Goal: Information Seeking & Learning: Learn about a topic

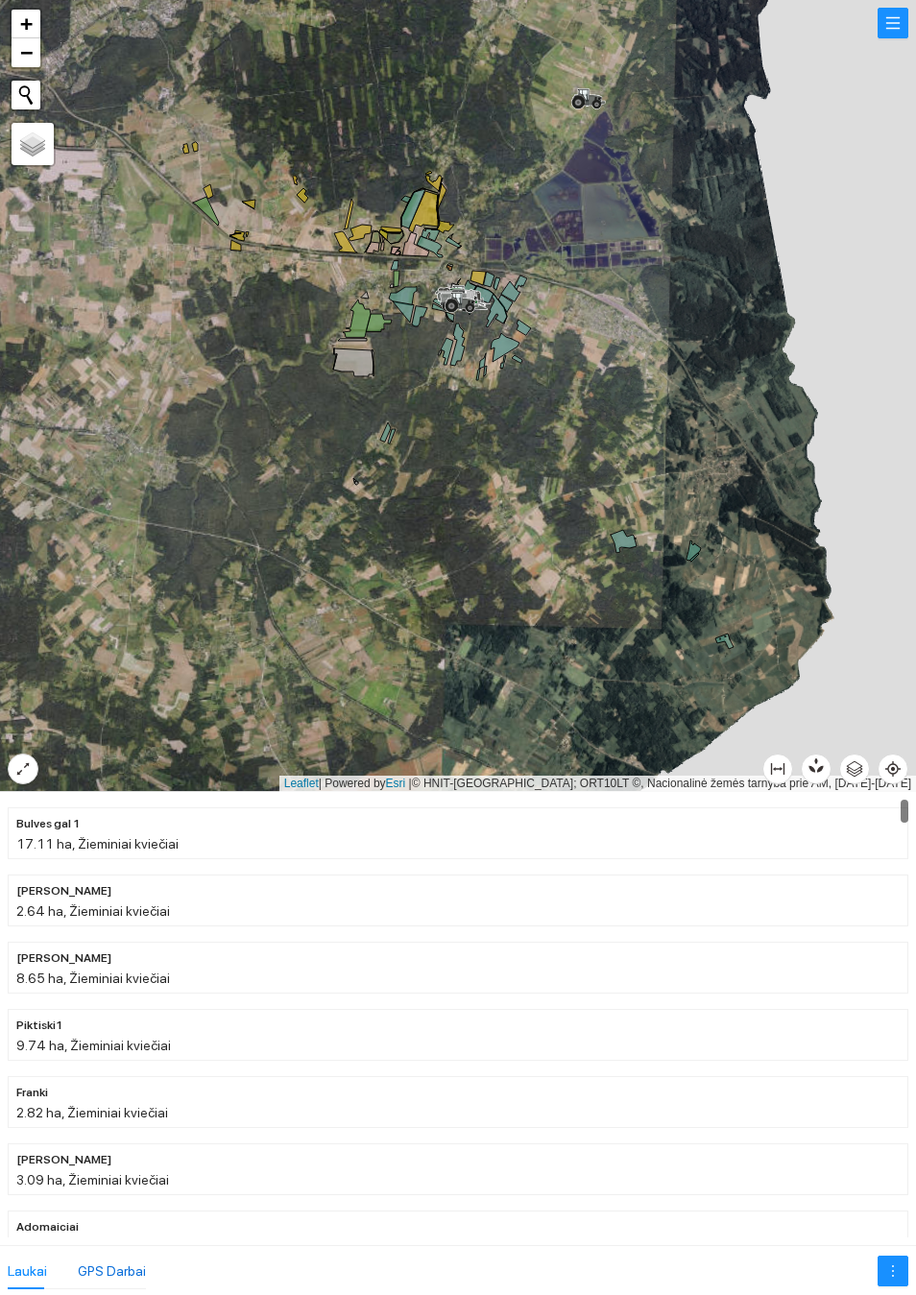
click at [116, 1262] on div "GPS Darbai" at bounding box center [112, 1270] width 68 height 21
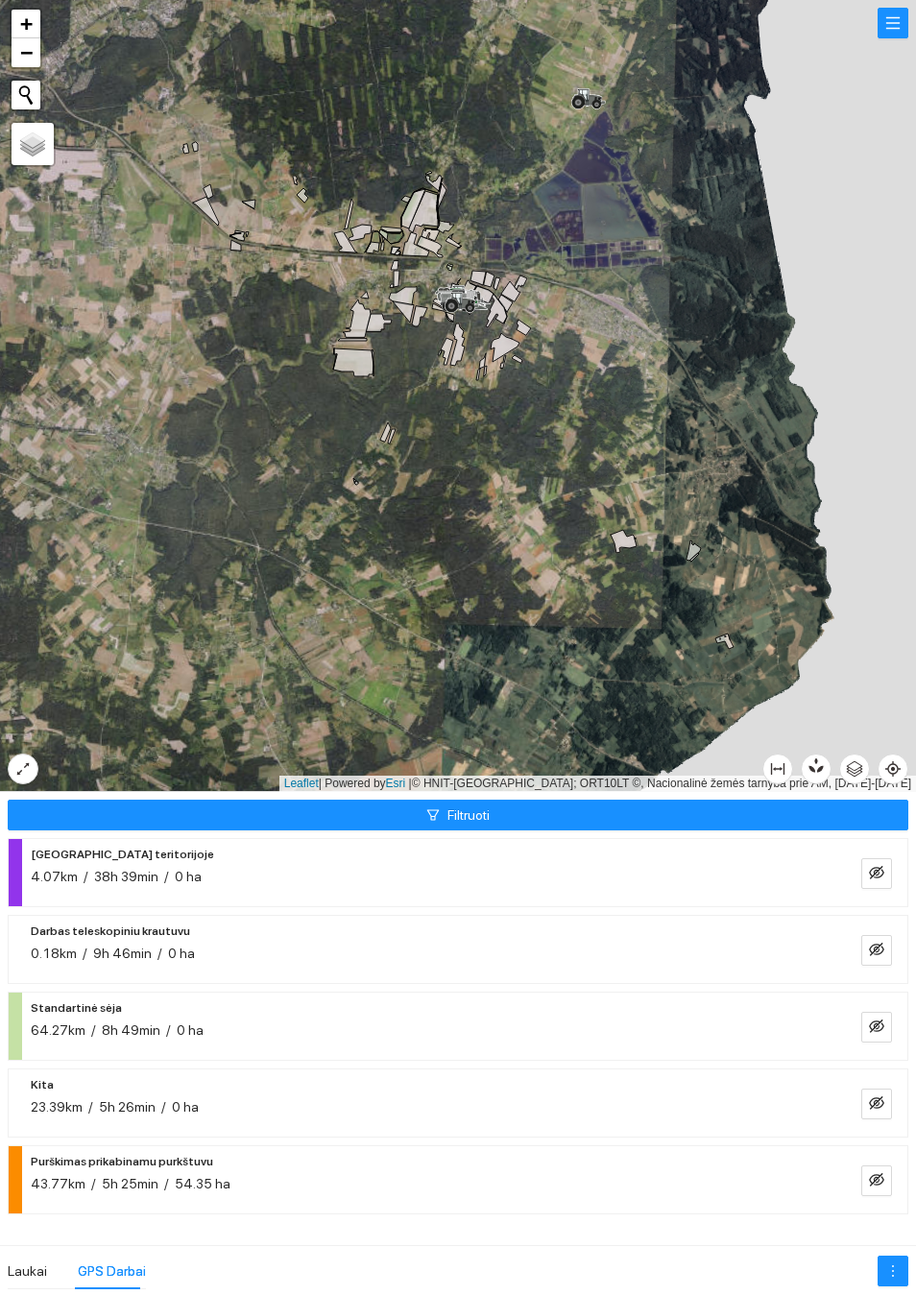
click at [502, 802] on button "Filtruoti" at bounding box center [458, 815] width 900 height 31
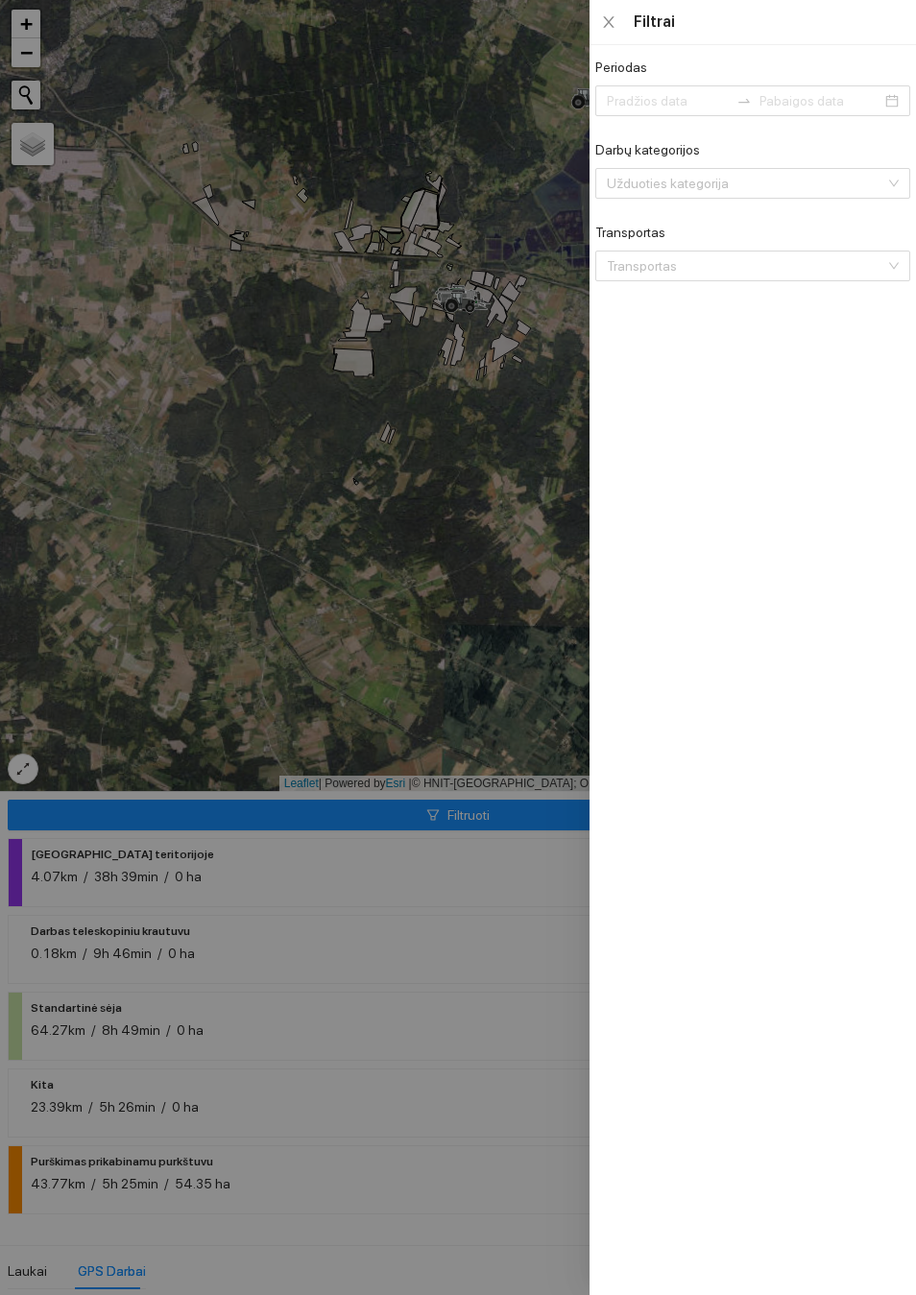
click at [799, 198] on input "Darbų kategorijos" at bounding box center [746, 183] width 278 height 29
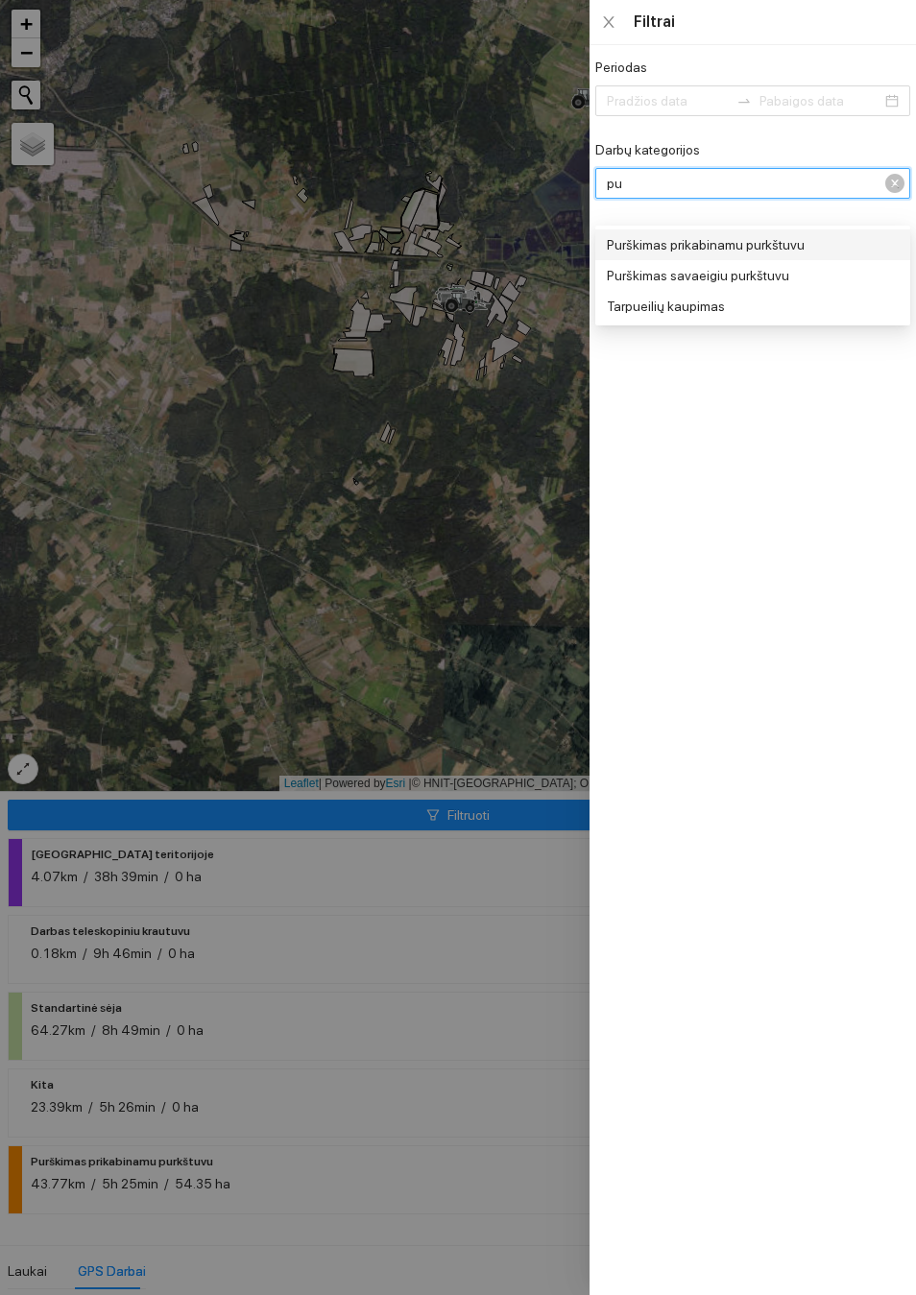
type input "pur"
click at [770, 246] on div "Purškimas prikabinamu purkštuvu" at bounding box center [751, 244] width 288 height 21
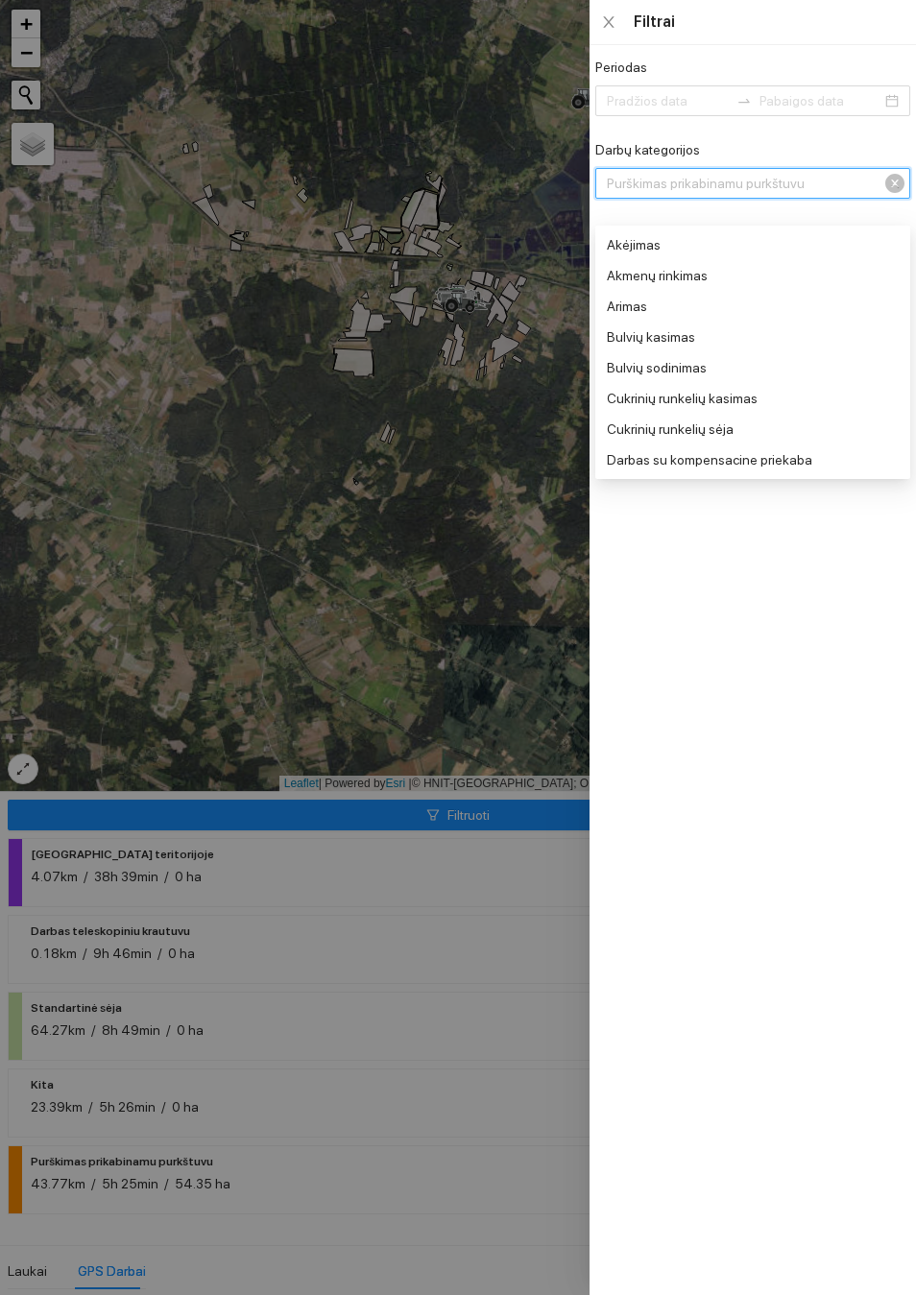
scroll to position [553, 0]
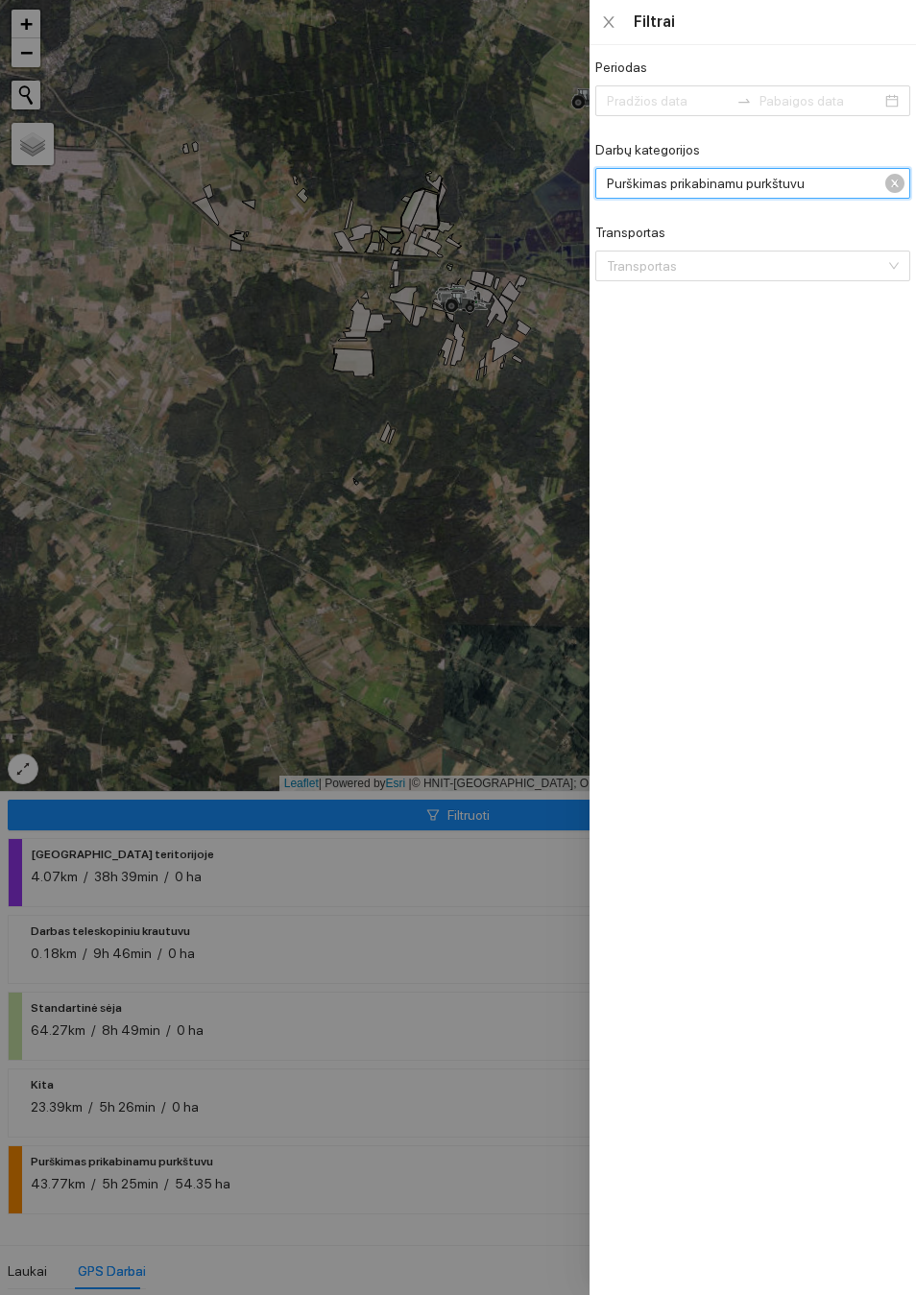
click at [767, 609] on div "Periodas Darbų kategorijos Purškimas prikabinamu purkštuvu Purškimas prikabinam…" at bounding box center [752, 670] width 326 height 1250
click at [448, 561] on div at bounding box center [458, 647] width 916 height 1295
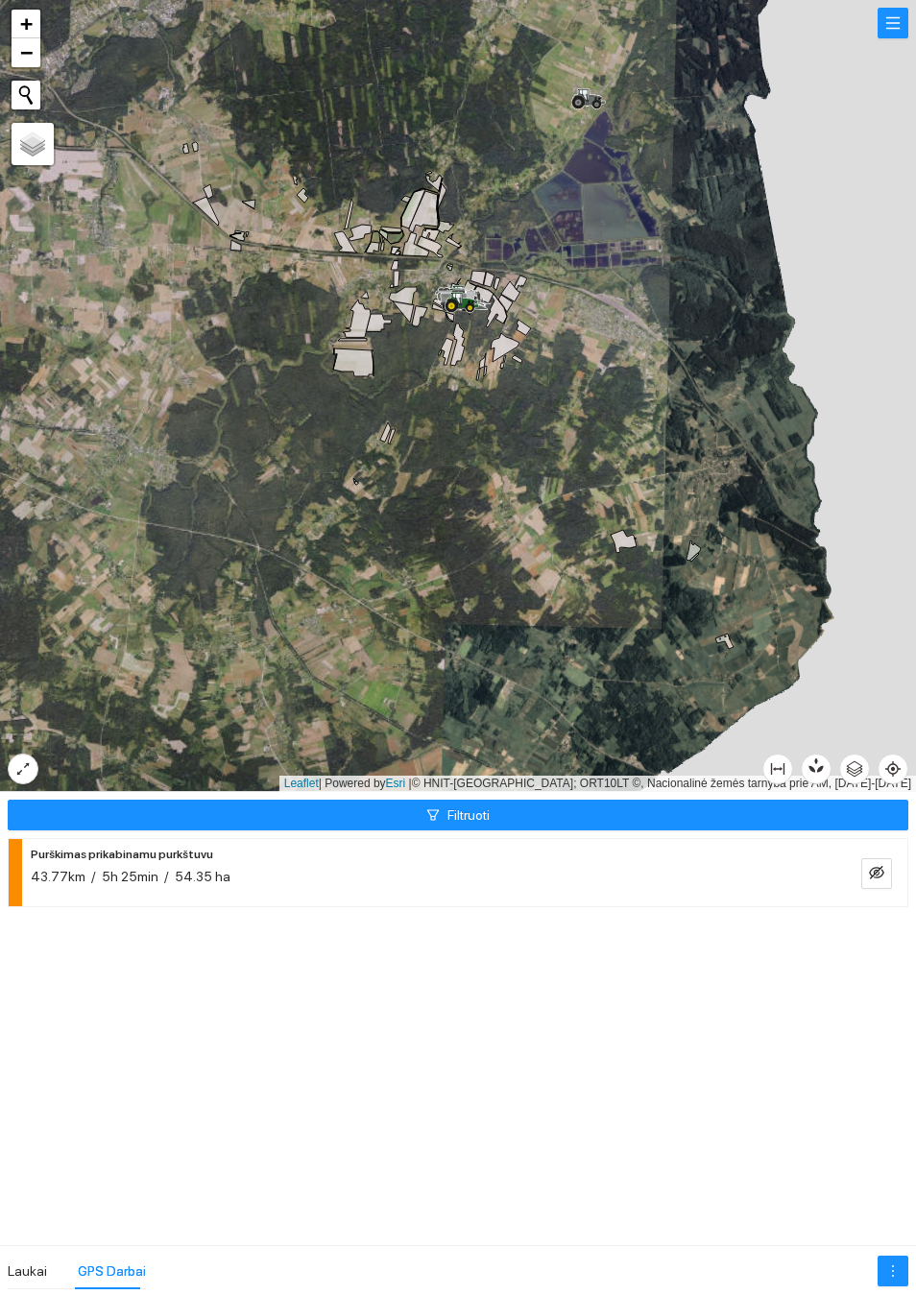
click at [812, 872] on div "43.77km / 5h 25min / 54.35 ha" at bounding box center [427, 876] width 792 height 21
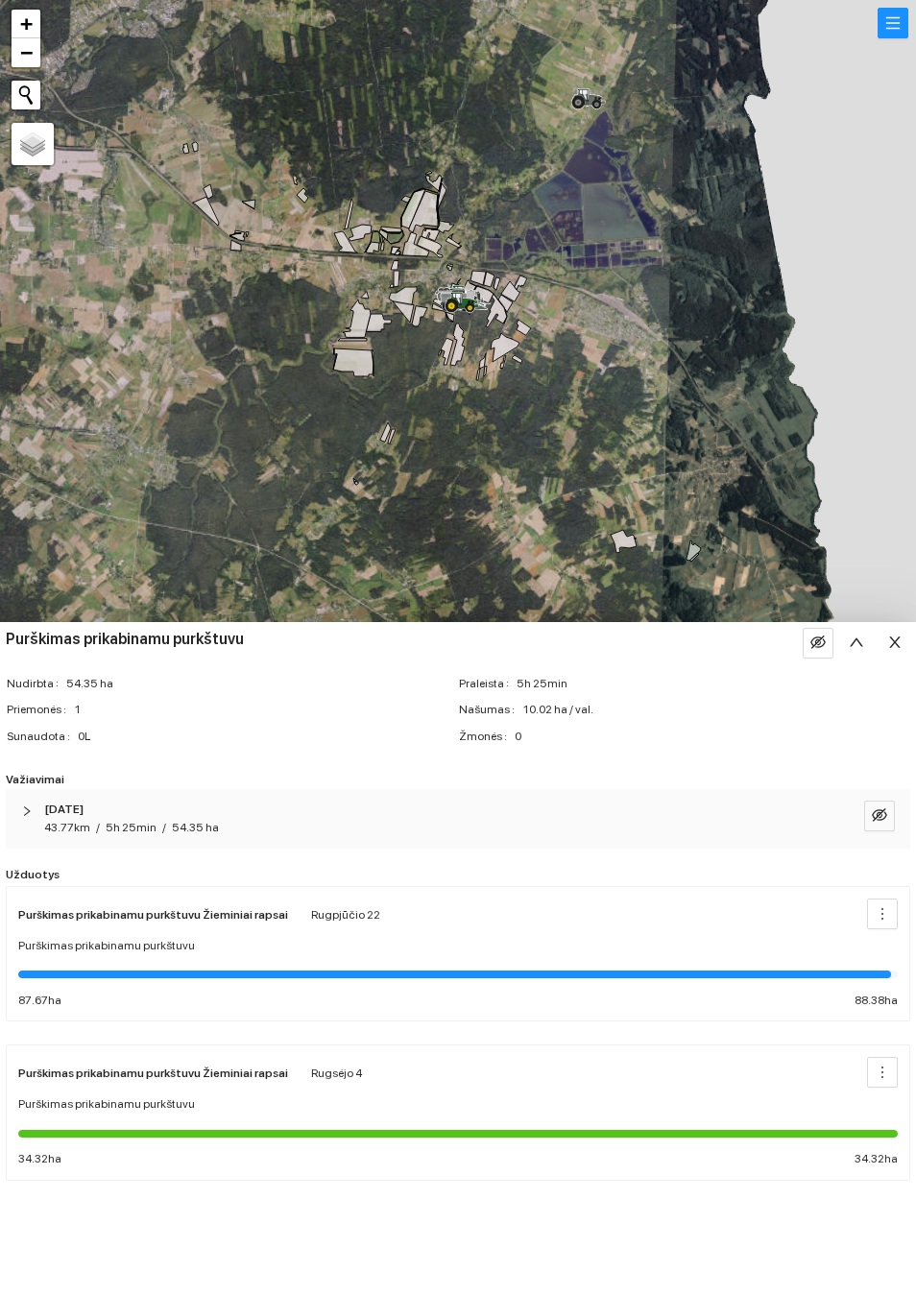
click at [470, 950] on div "Purškimas prikabinamu purkštuvu" at bounding box center [457, 946] width 879 height 18
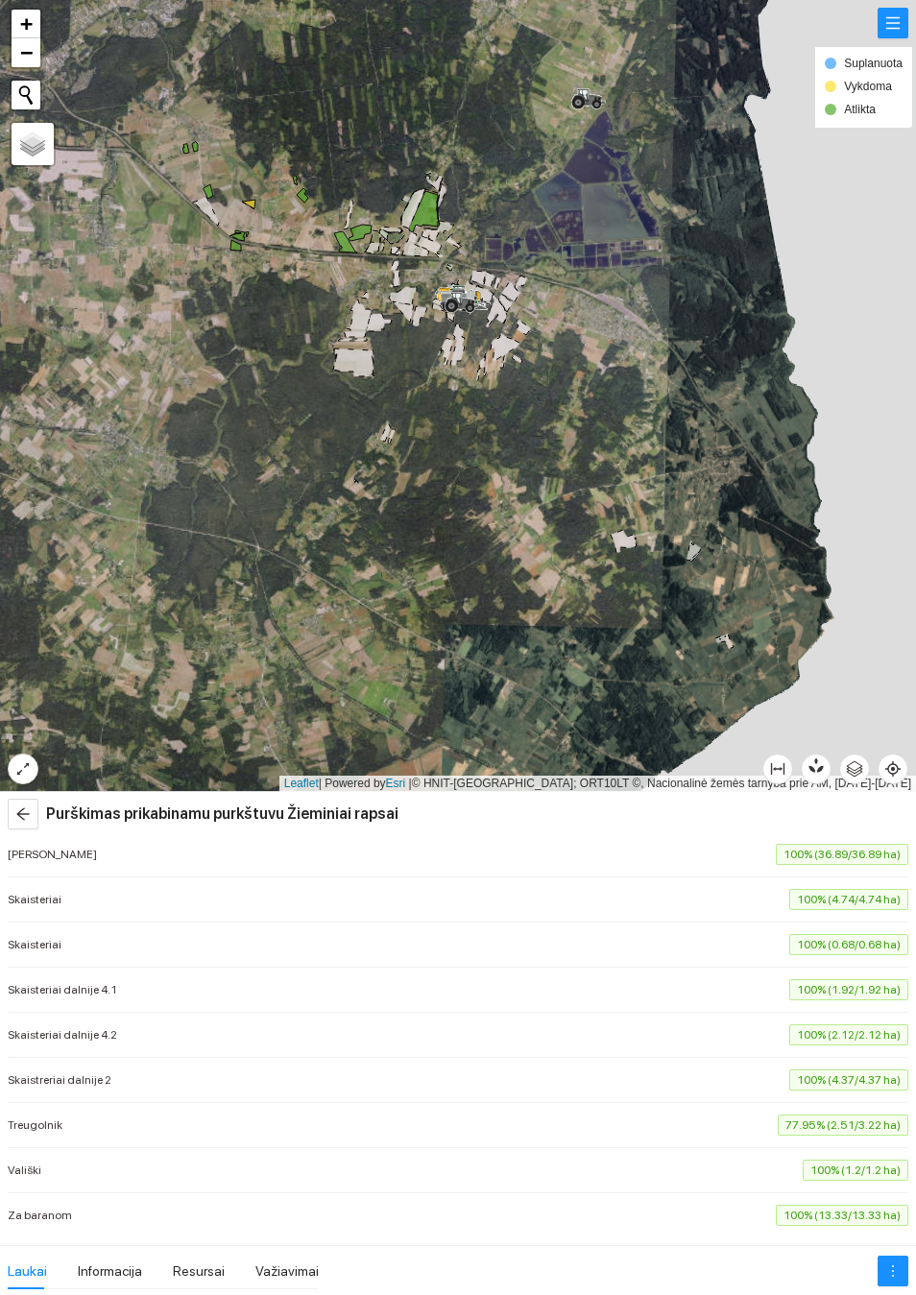
scroll to position [191, 0]
click at [819, 1111] on li "Treugolnik 77.95% (2.51/3.22 ha)" at bounding box center [458, 1125] width 900 height 45
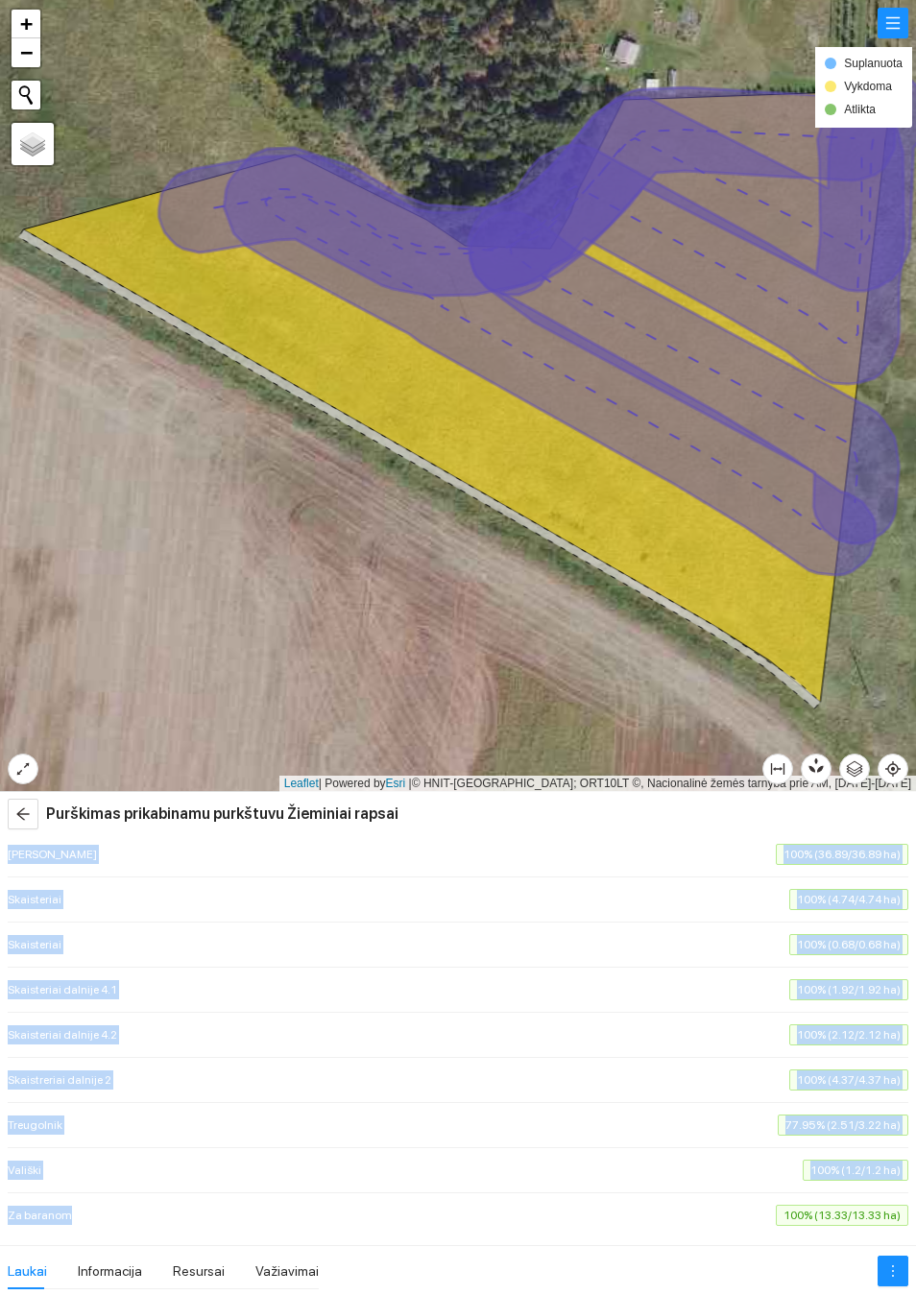
copy ul "Barana 100% (12.16/12.16 ha) Dalnia grečka 100% (4.07/4.07 ha) genka 100% (3.68…"
click at [294, 1186] on li "Vališki 100% (1.2/1.2 ha)" at bounding box center [458, 1170] width 900 height 45
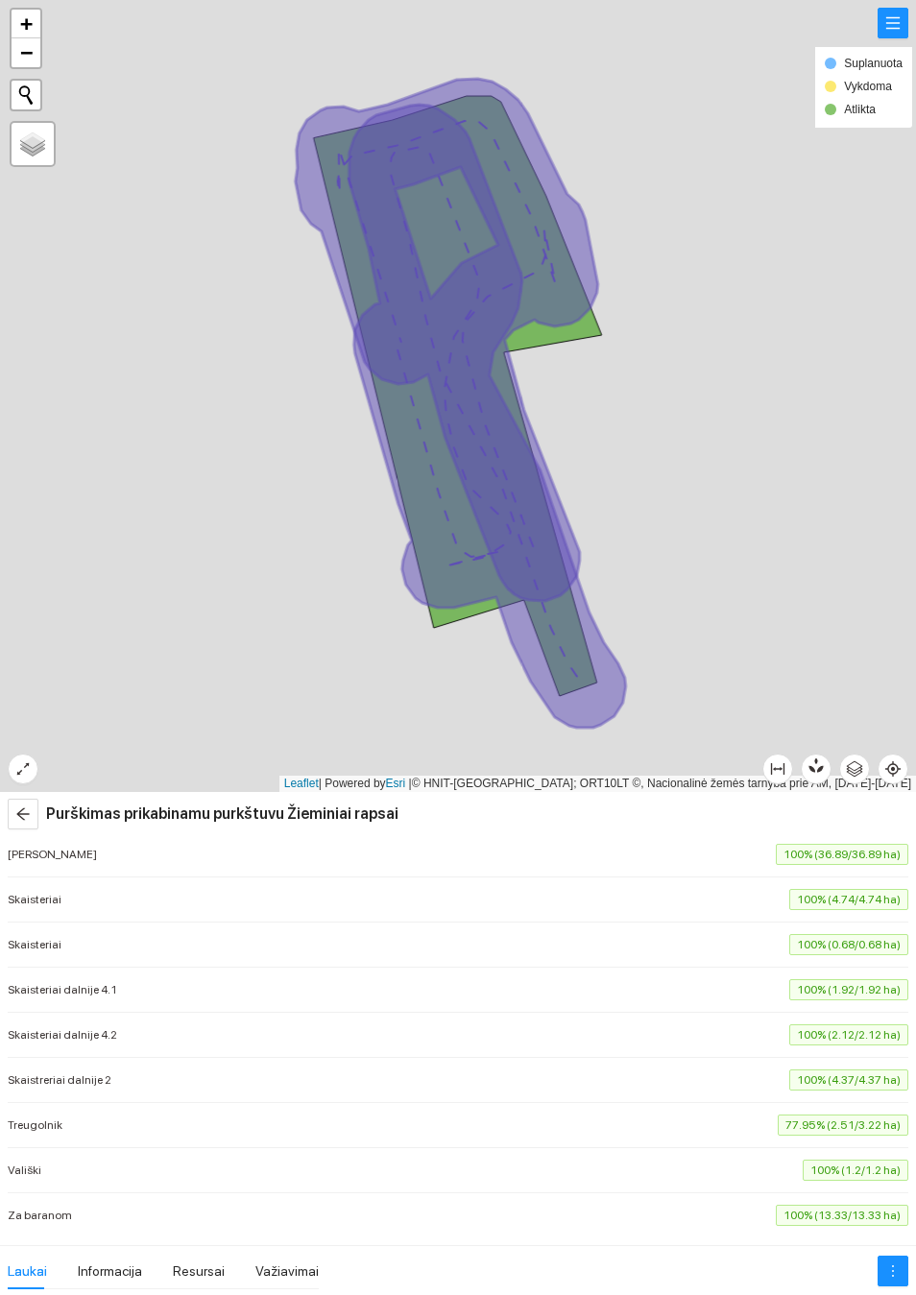
click at [27, 819] on icon "arrow-left" at bounding box center [22, 813] width 15 height 15
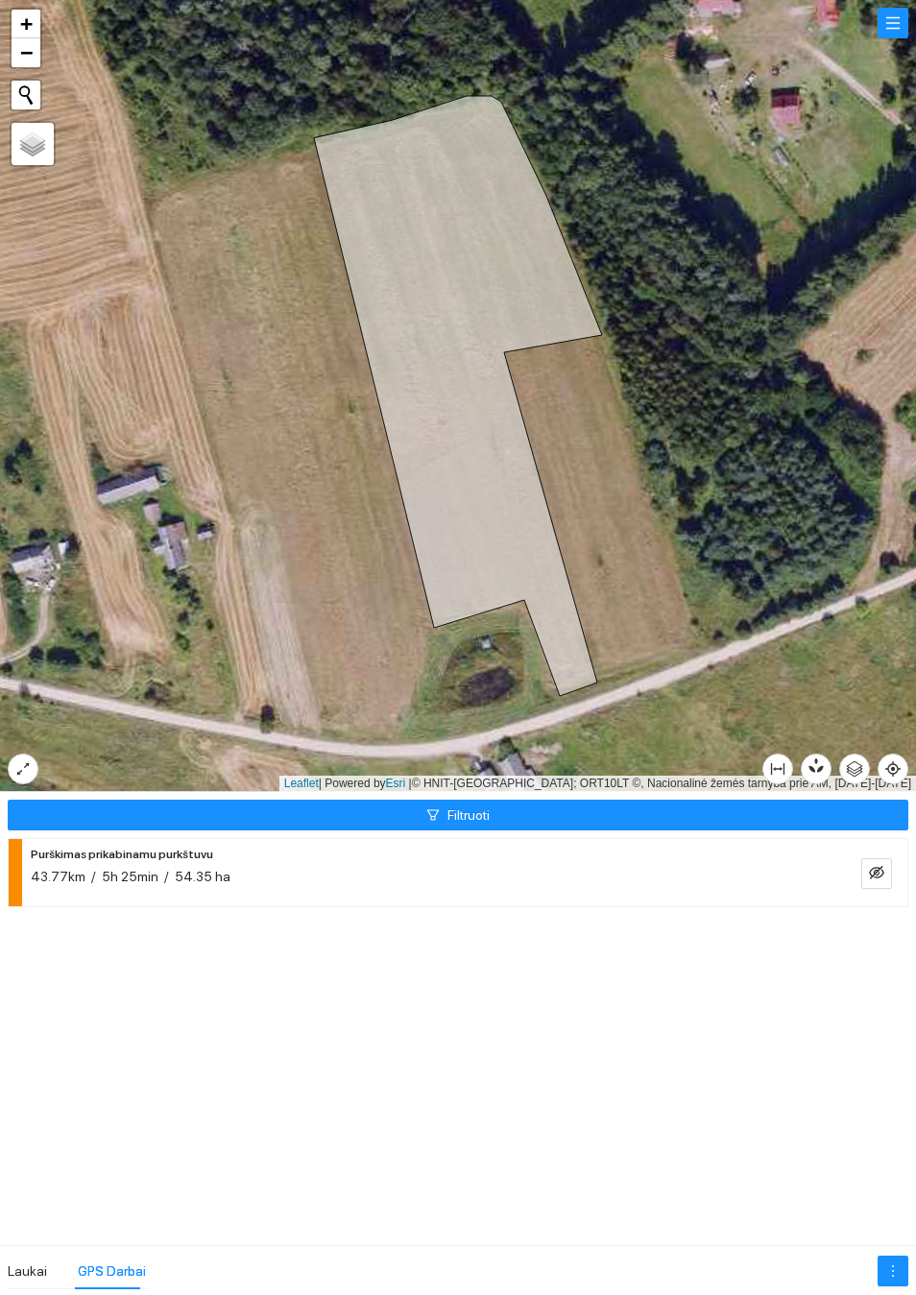
click at [731, 864] on div "Purškimas prikabinamu purkštuvu 43.77km / 5h 25min / 54.35 ha" at bounding box center [427, 865] width 792 height 44
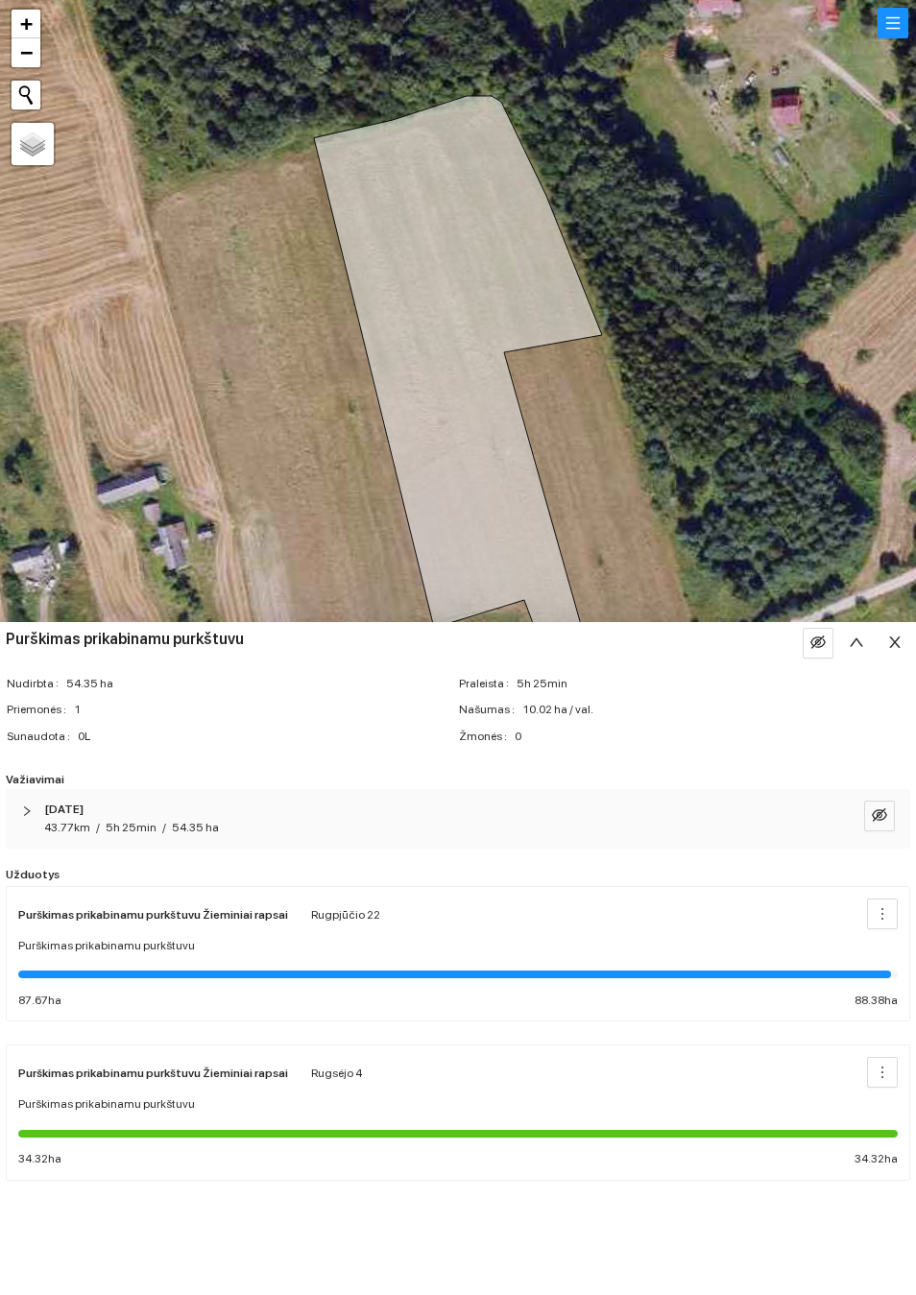
click at [561, 942] on div "Purškimas prikabinamu purkštuvu" at bounding box center [457, 946] width 879 height 18
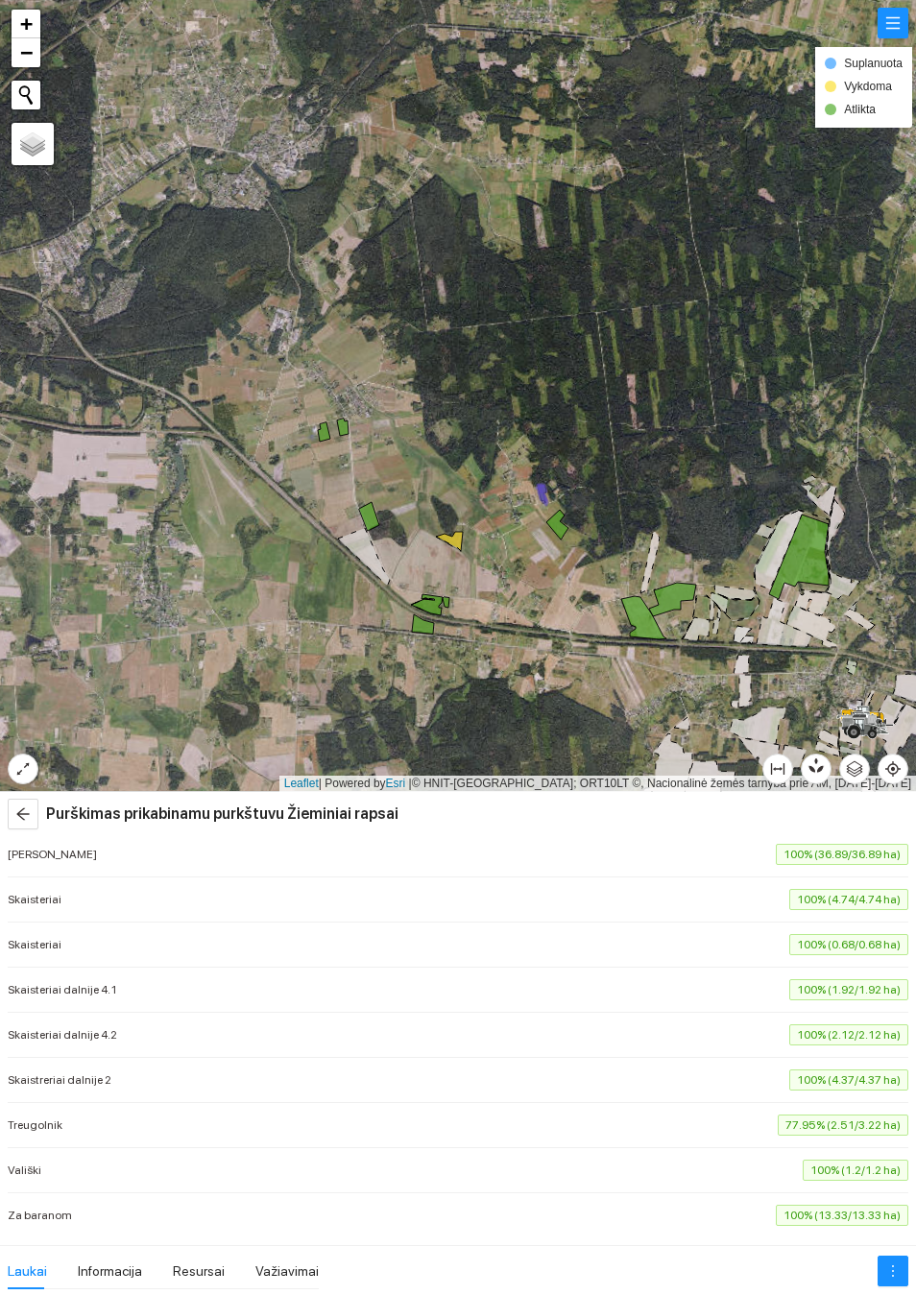
scroll to position [191, 0]
click at [23, 812] on icon "arrow-left" at bounding box center [22, 813] width 15 height 15
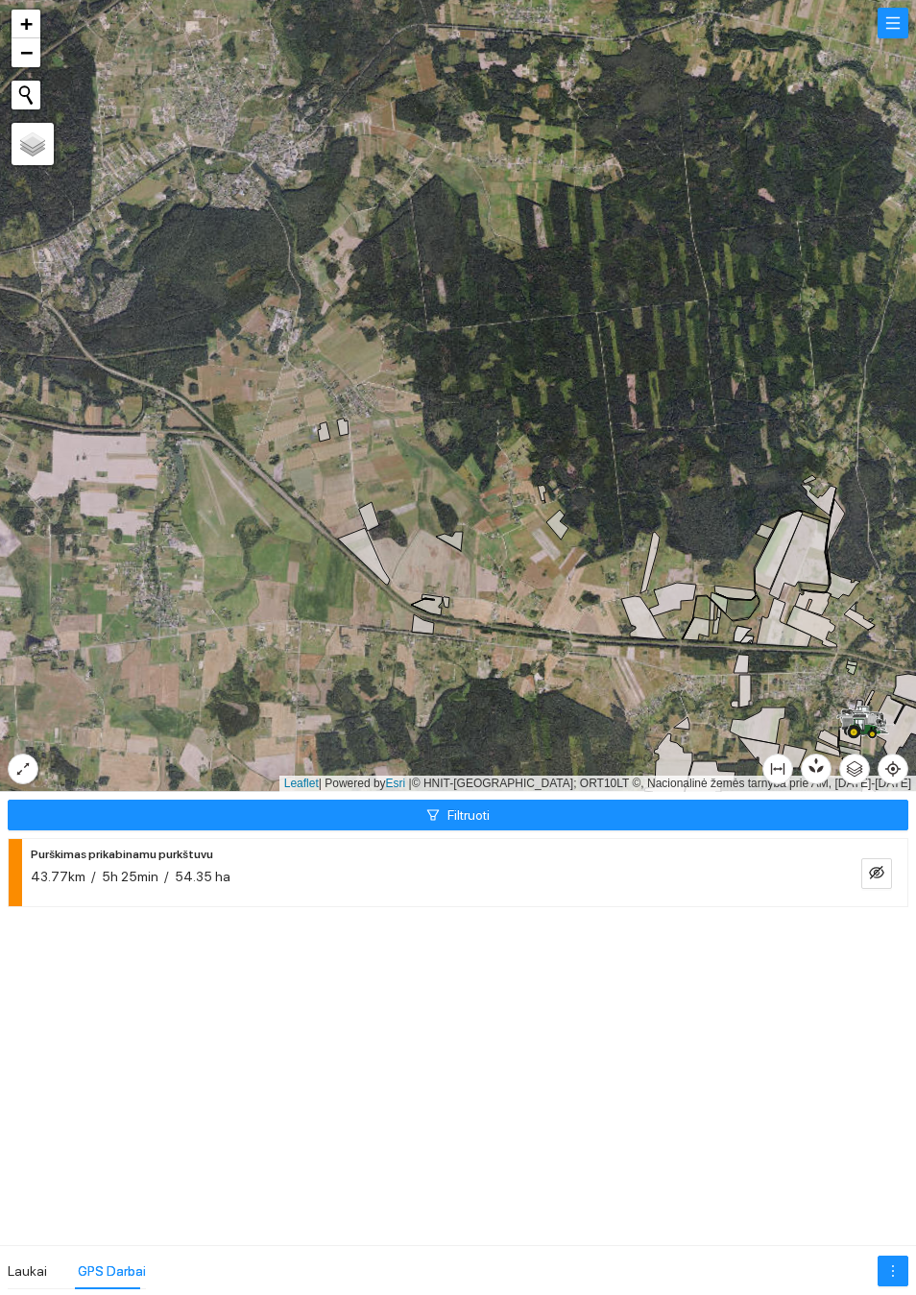
click at [849, 880] on div at bounding box center [838, 873] width 31 height 31
click at [204, 858] on h4 "Purškimas prikabinamu purkštuvu" at bounding box center [127, 854] width 192 height 23
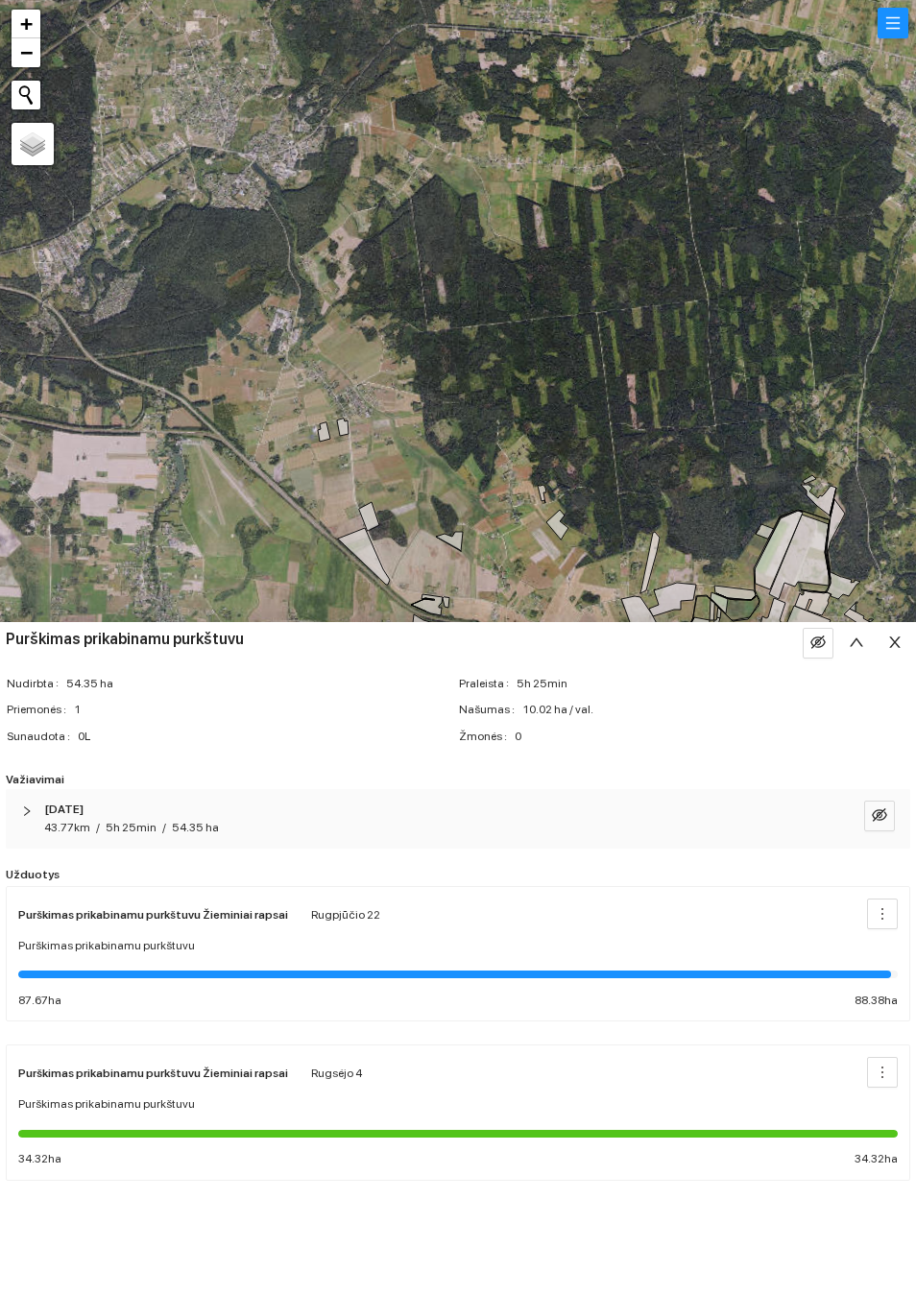
click at [877, 818] on icon "eye-invisible" at bounding box center [878, 814] width 15 height 15
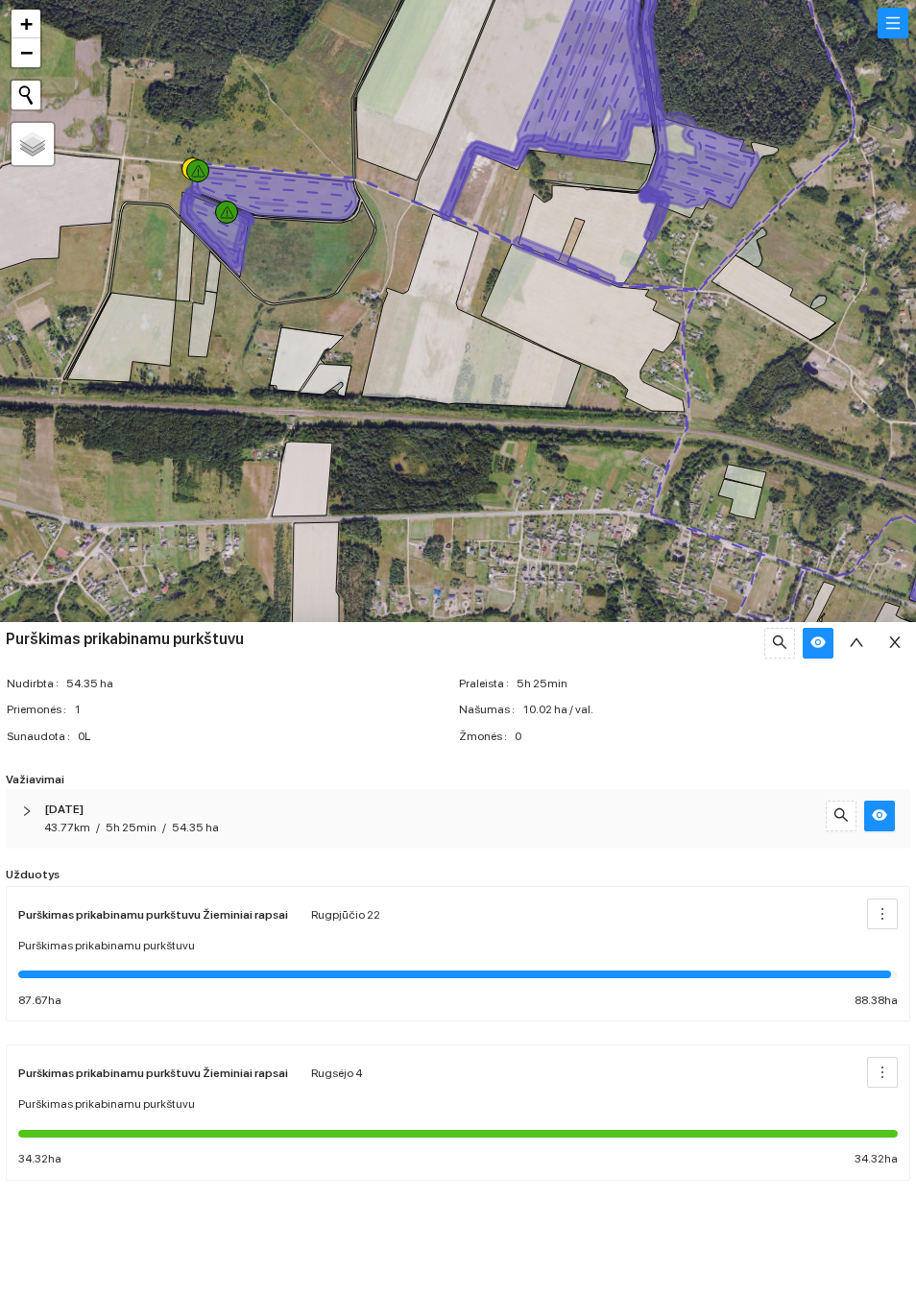
click at [16, 808] on div "[DATE] 43.77km / 5h 25min / 54.35 ha" at bounding box center [458, 819] width 904 height 60
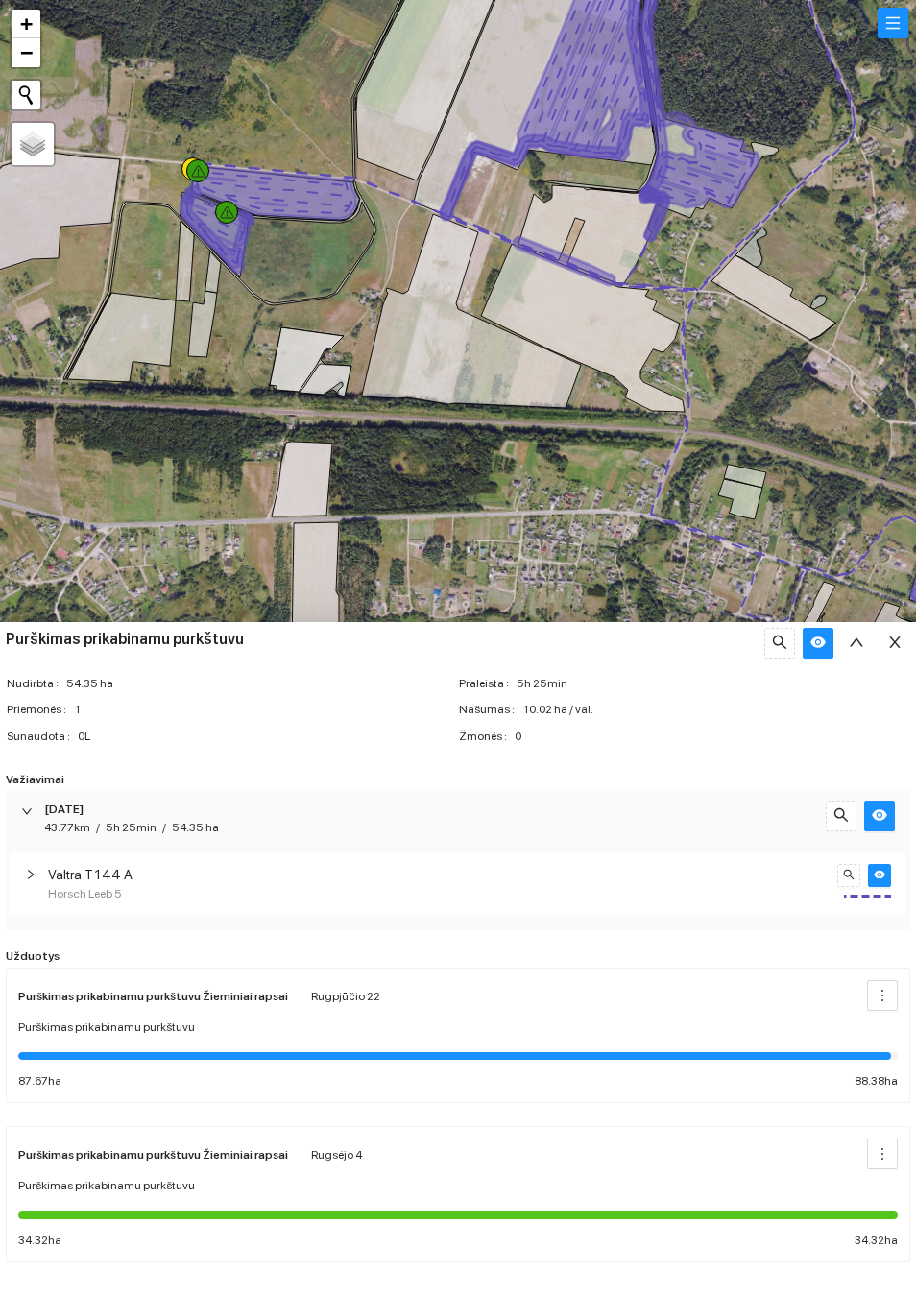
click at [29, 878] on icon "right" at bounding box center [31, 875] width 12 height 12
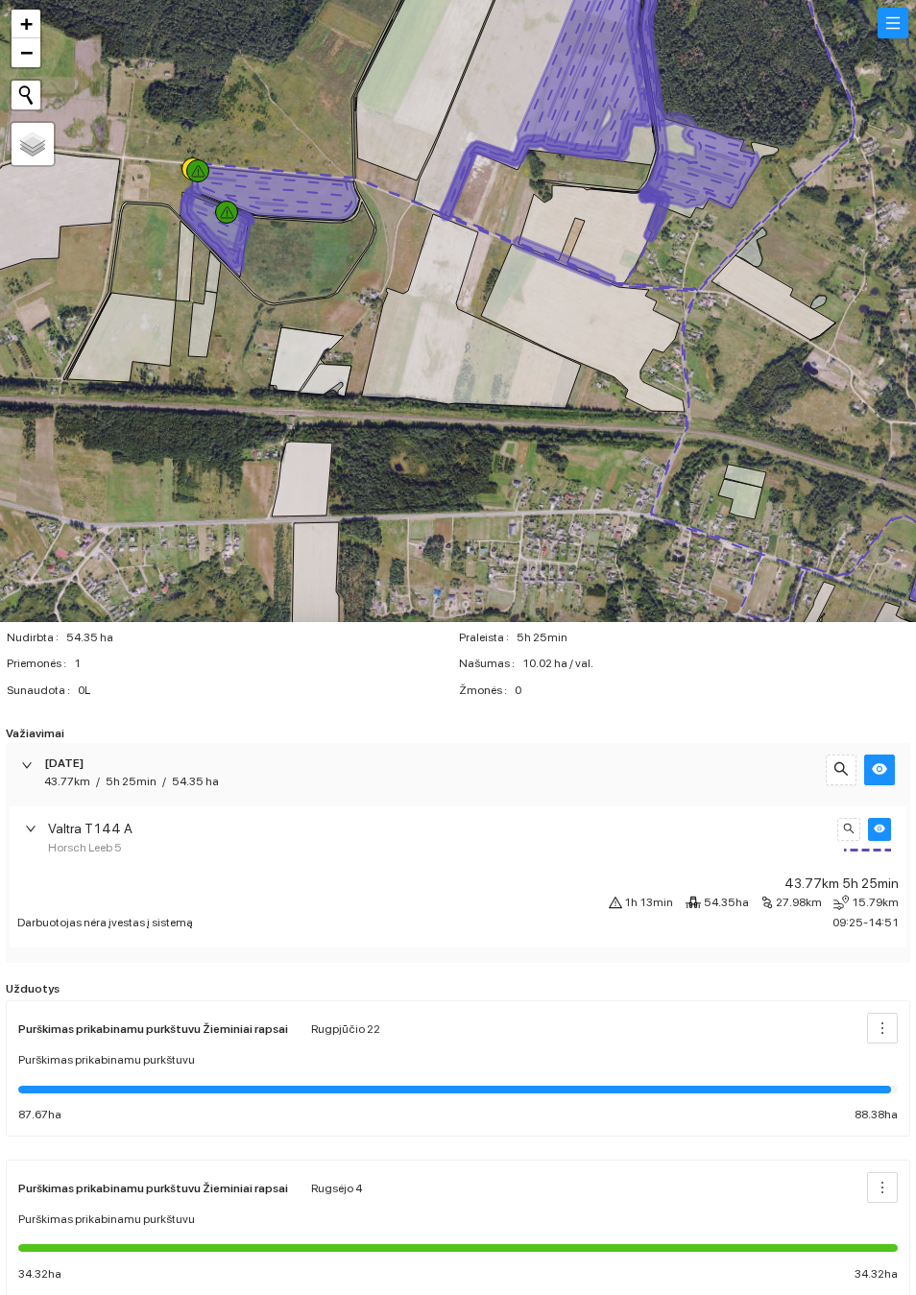
scroll to position [45, 0]
click at [24, 829] on div "Valtra T144 A Horsch Leeb 5" at bounding box center [458, 838] width 896 height 62
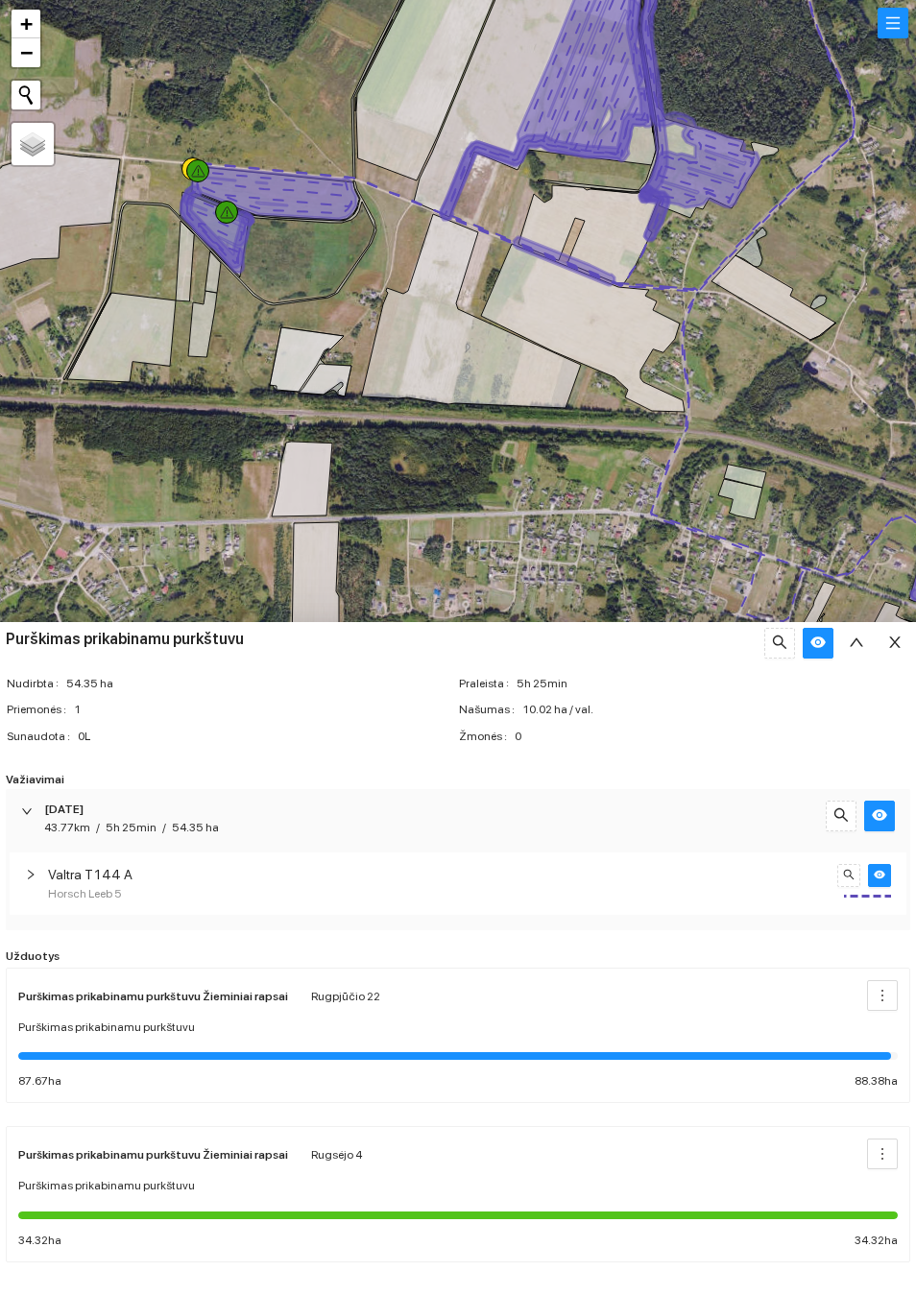
click at [26, 817] on icon "right" at bounding box center [27, 811] width 12 height 12
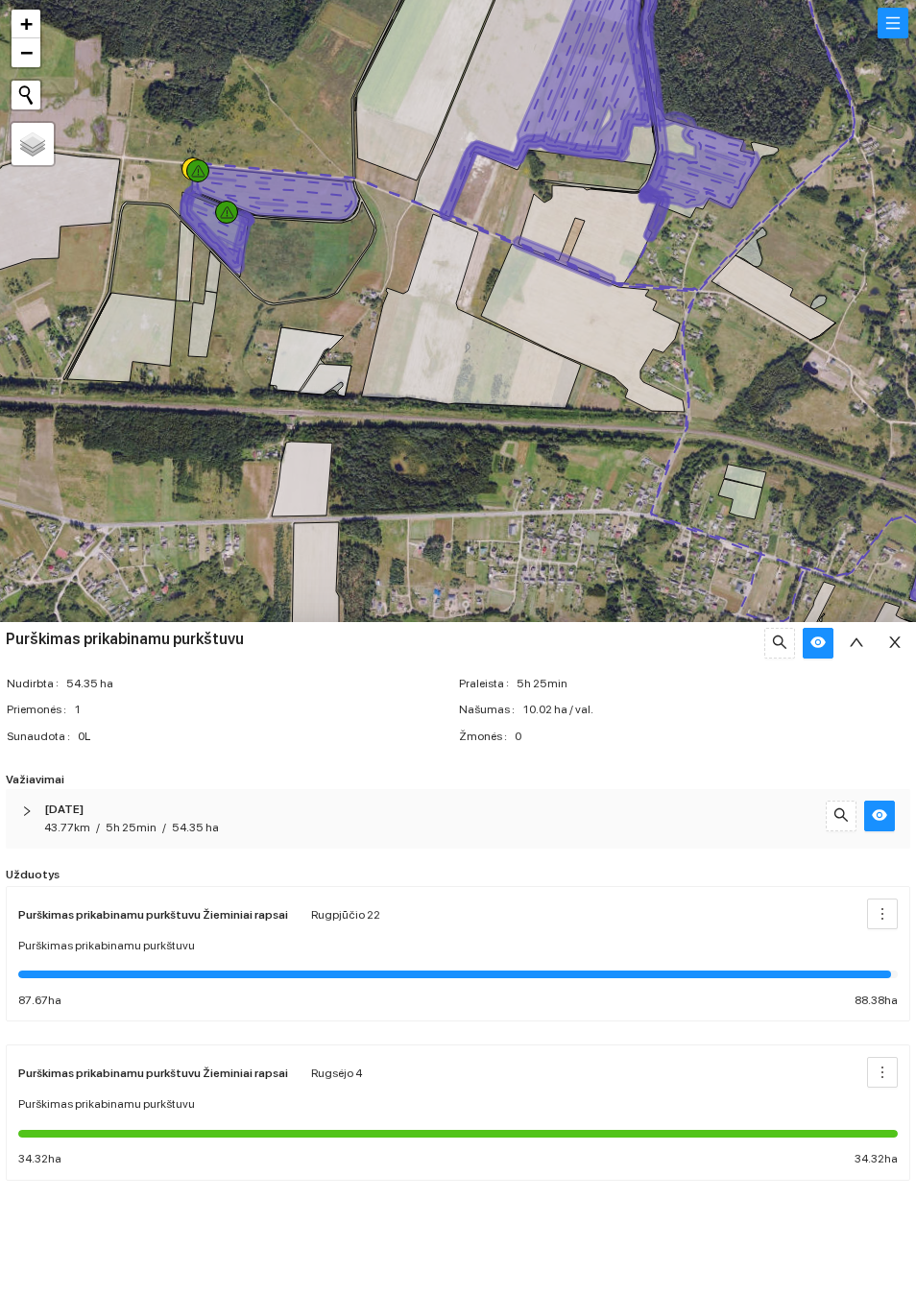
click at [626, 1083] on div "Purškimas prikabinamu purkštuvu Žieminiai rapsai [DATE]" at bounding box center [457, 1072] width 879 height 31
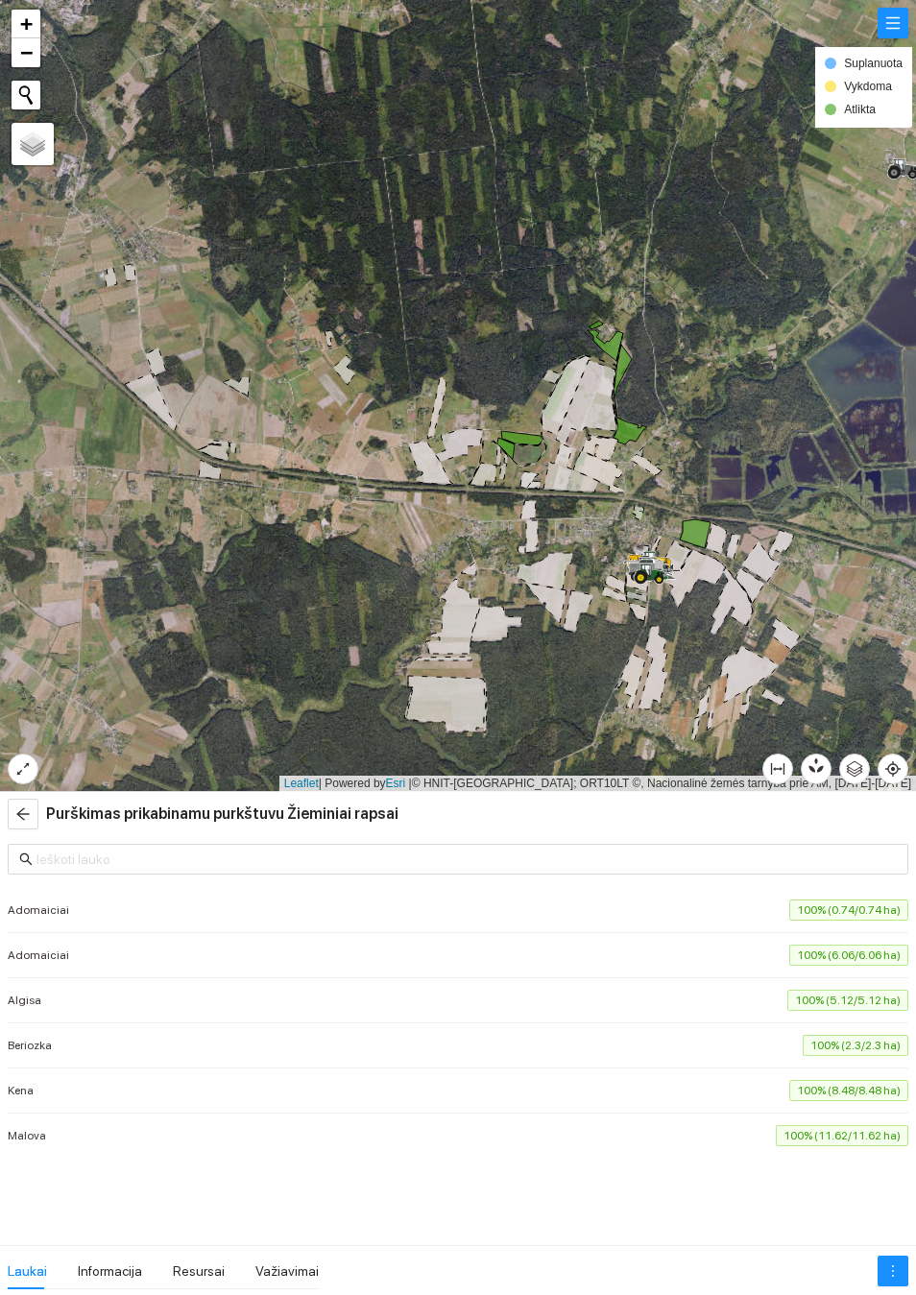
click at [20, 806] on icon "arrow-left" at bounding box center [22, 813] width 15 height 15
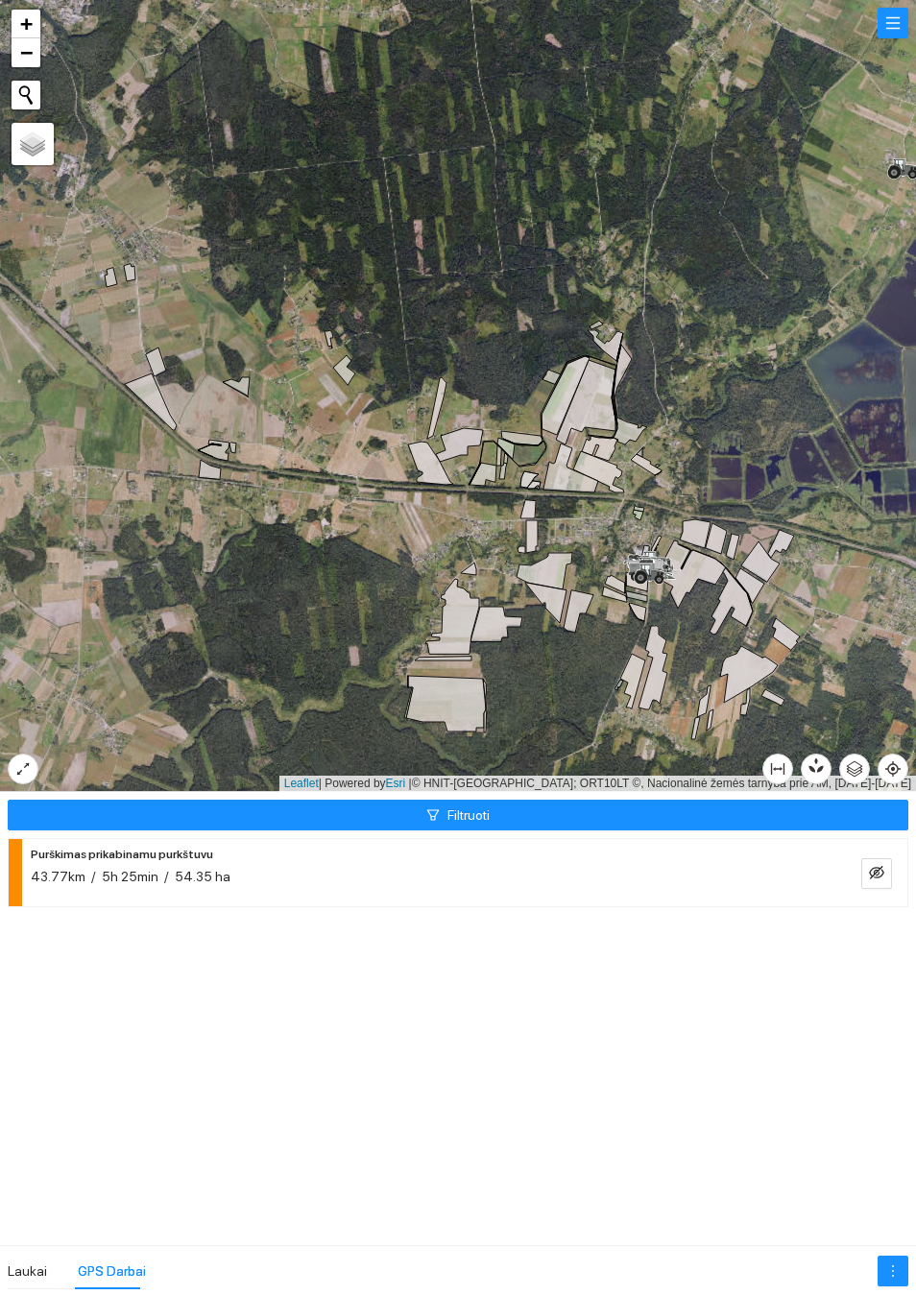
click at [698, 884] on div "43.77km / 5h 25min / 54.35 ha" at bounding box center [427, 876] width 792 height 21
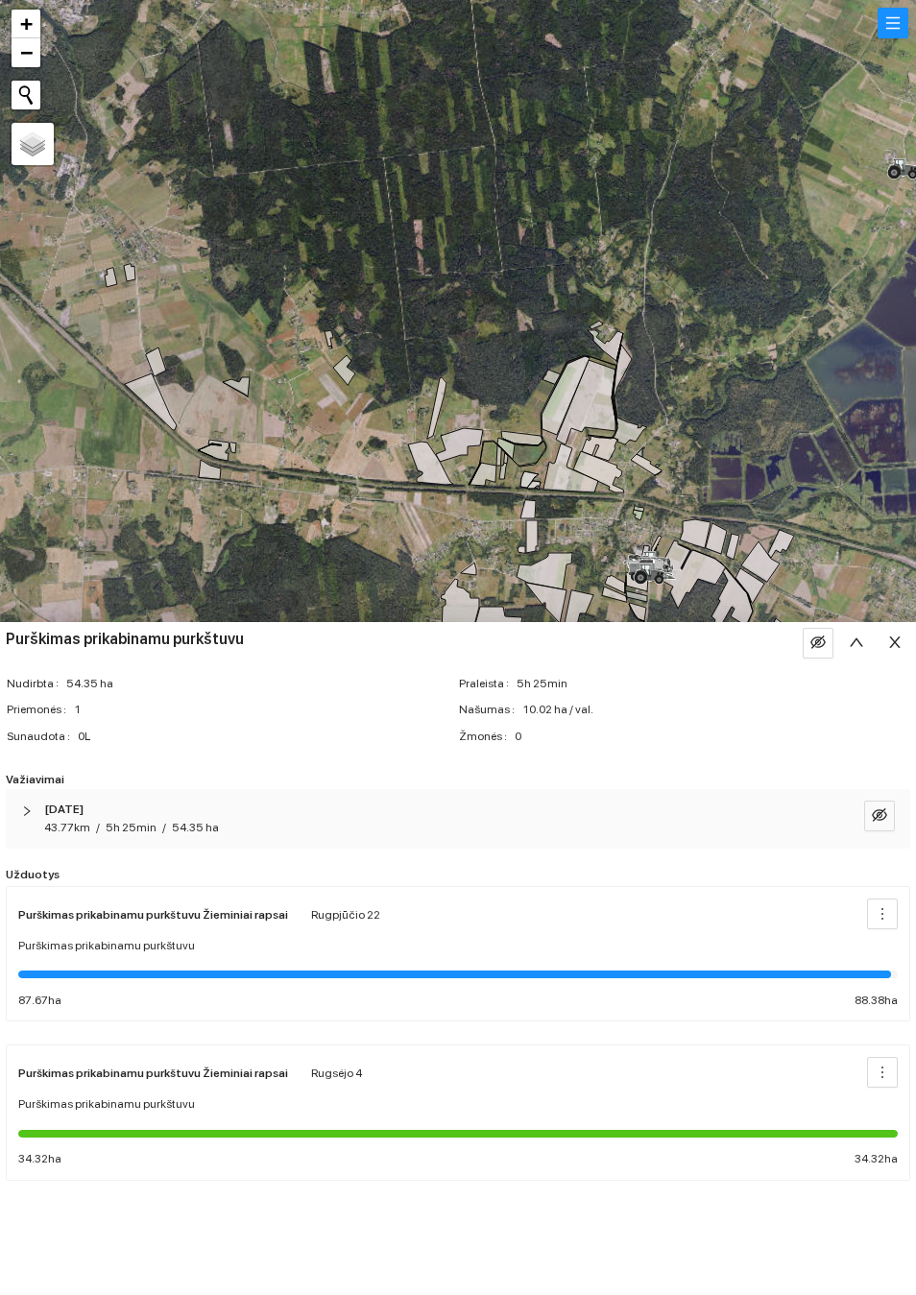
click at [464, 947] on div "Purškimas prikabinamu purkštuvu" at bounding box center [457, 946] width 879 height 18
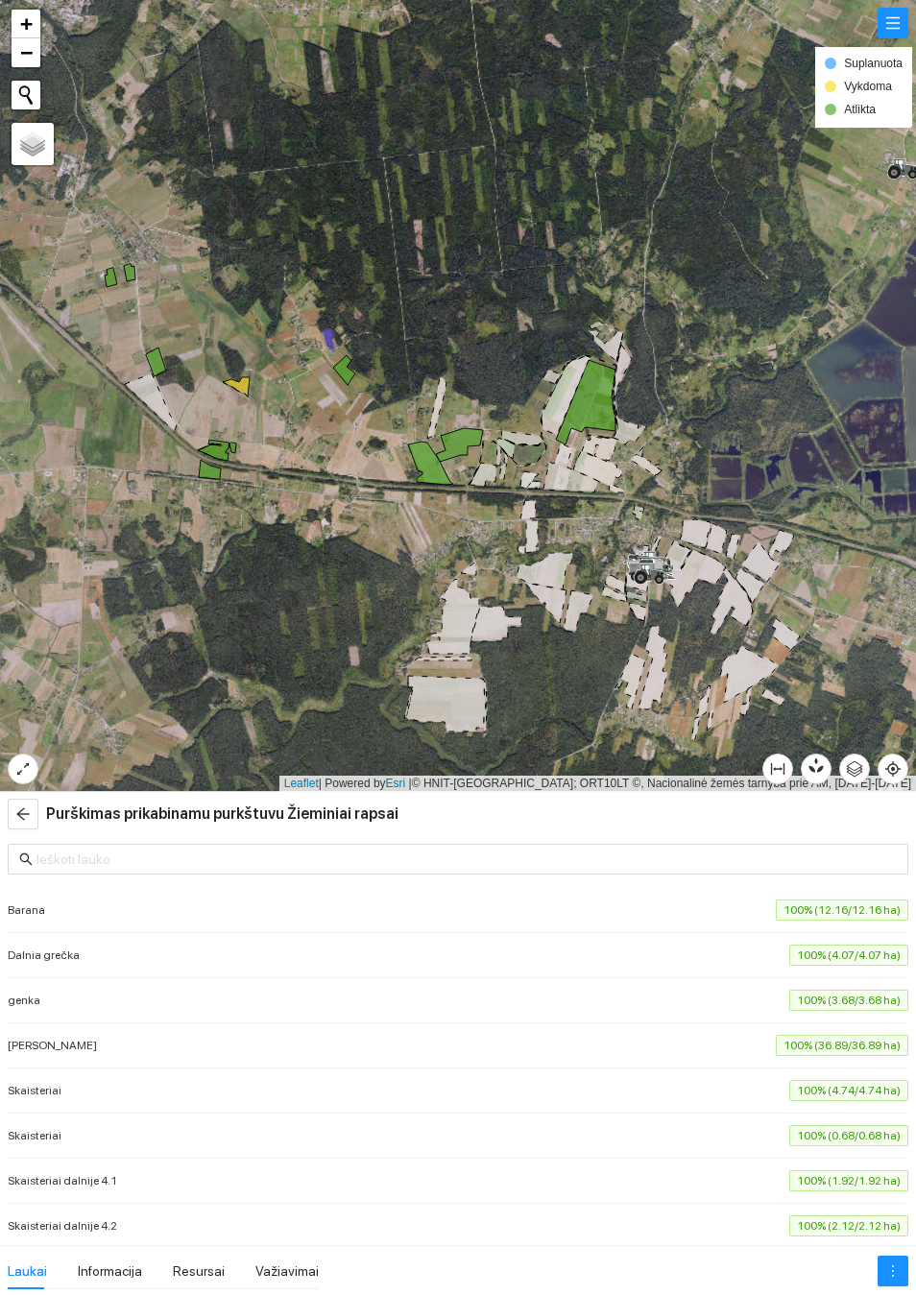
click at [783, 1039] on span "100% (36.89/36.89 ha)" at bounding box center [842, 1045] width 132 height 21
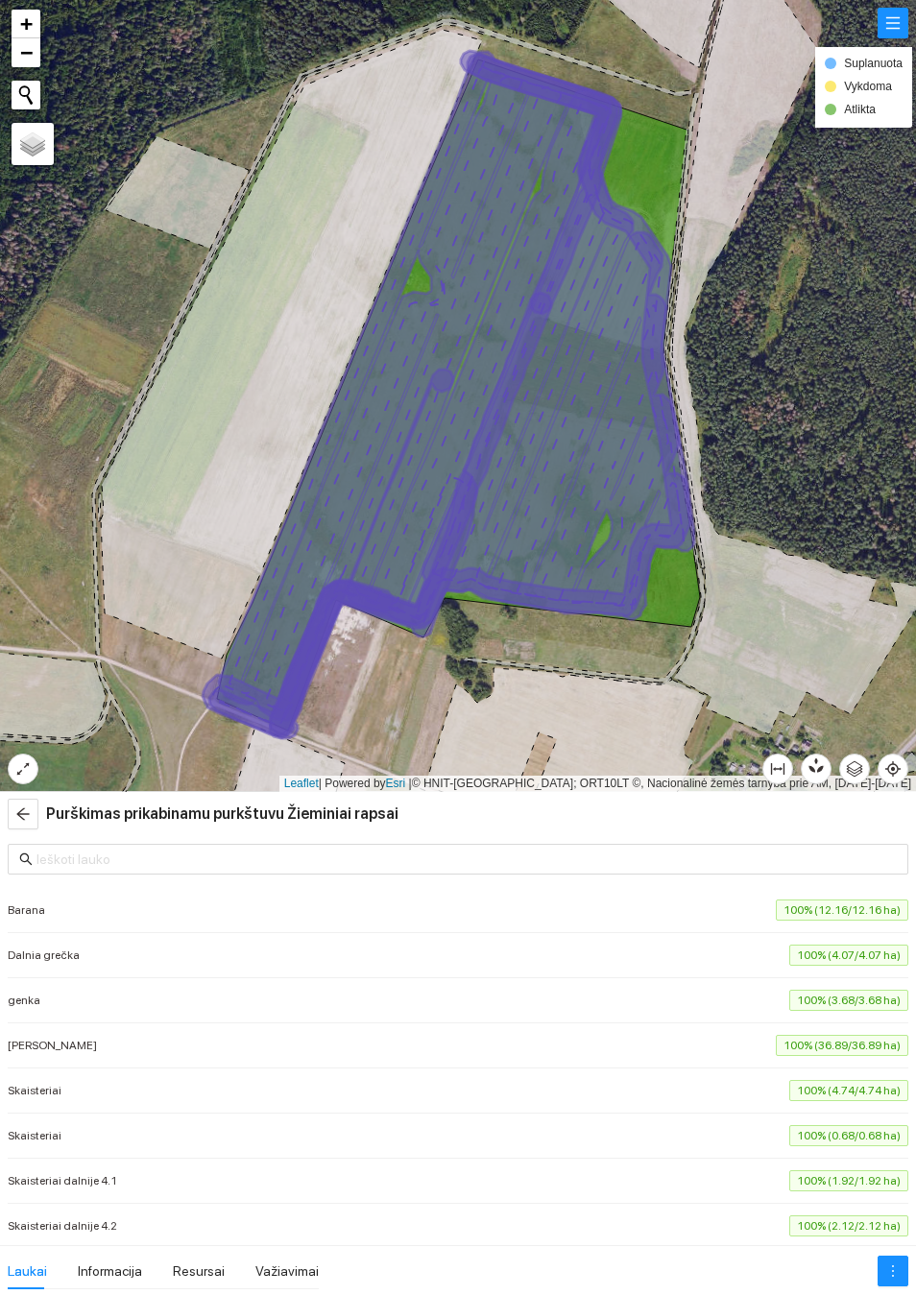
click at [13, 801] on button "button" at bounding box center [23, 814] width 31 height 31
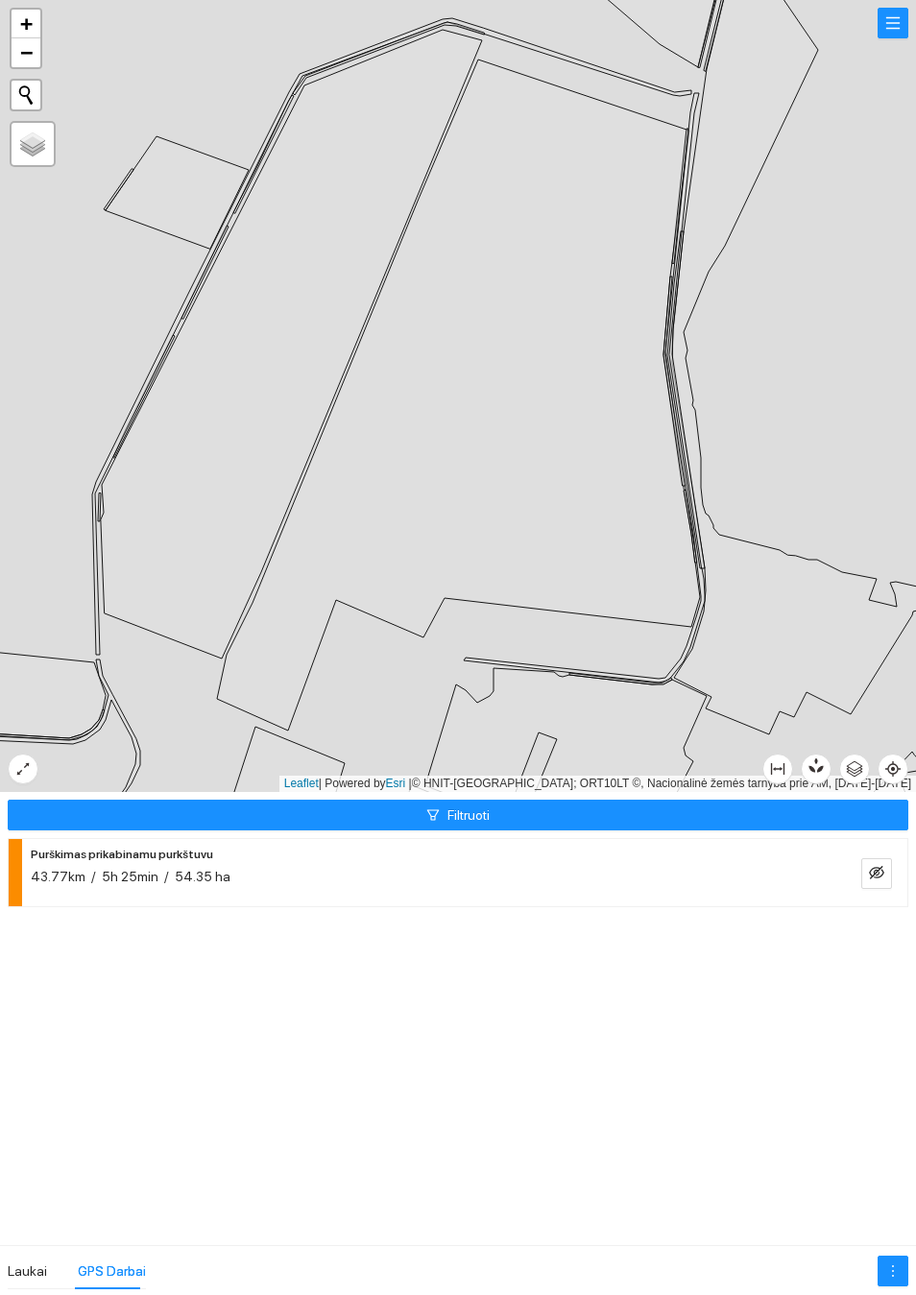
click at [221, 847] on h4 "Purškimas prikabinamu purkštuvu" at bounding box center [127, 854] width 192 height 23
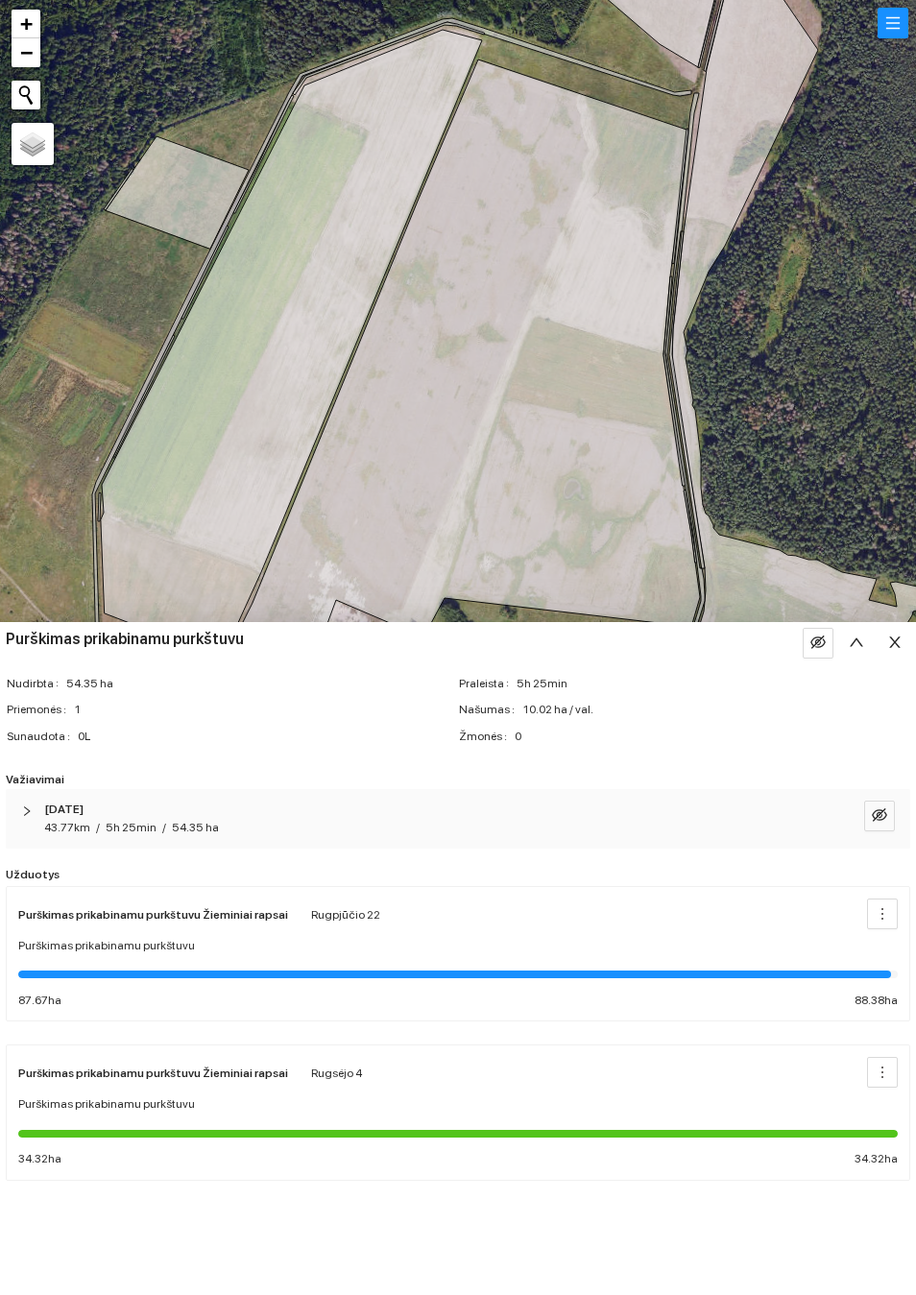
click at [317, 1097] on div "Purškimas prikabinamu purkštuvu Žieminiai rapsai [DATE] Purškimas prikabinamu p…" at bounding box center [457, 1112] width 879 height 111
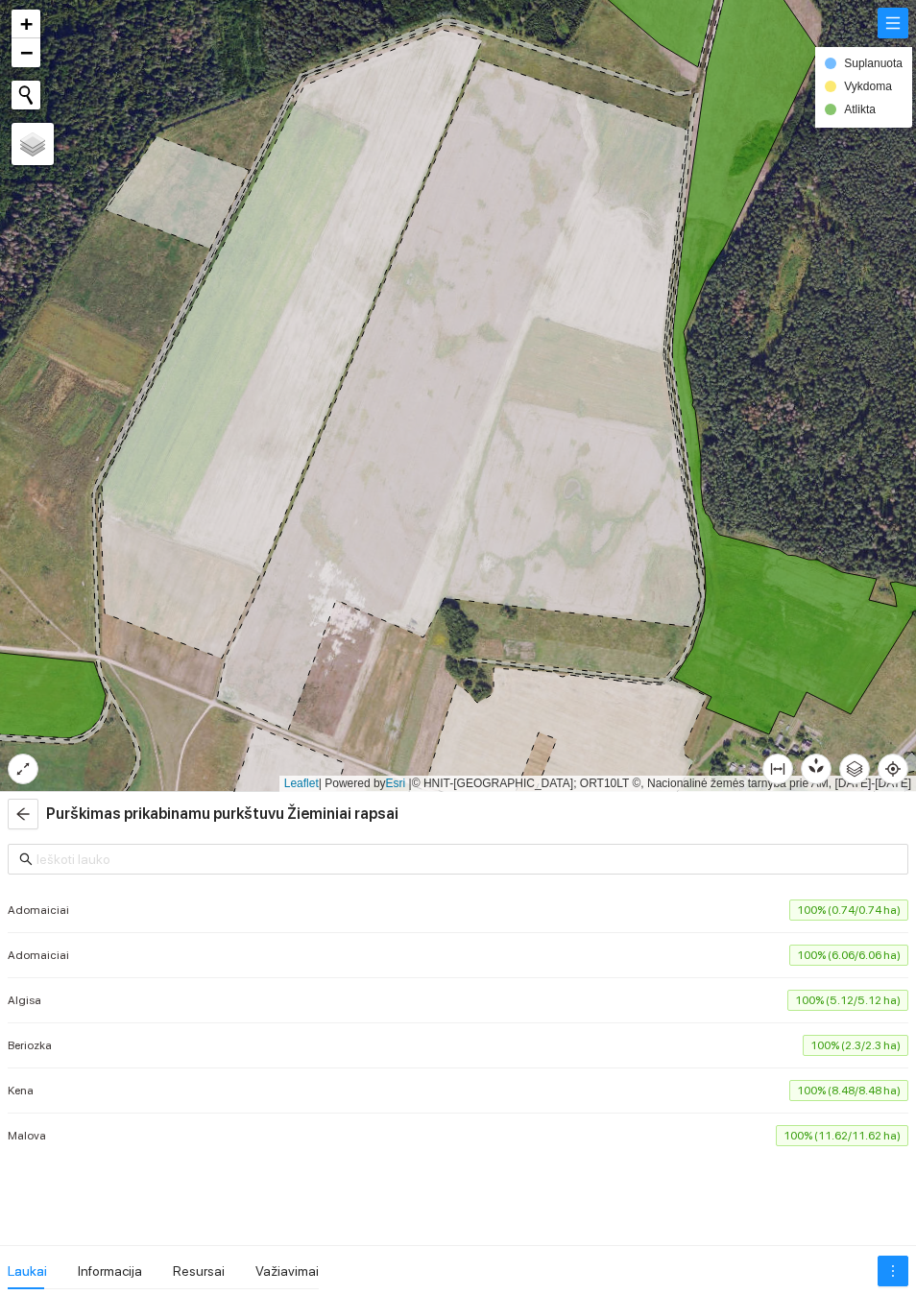
click at [23, 901] on span "Adomaiciai" at bounding box center [43, 909] width 71 height 19
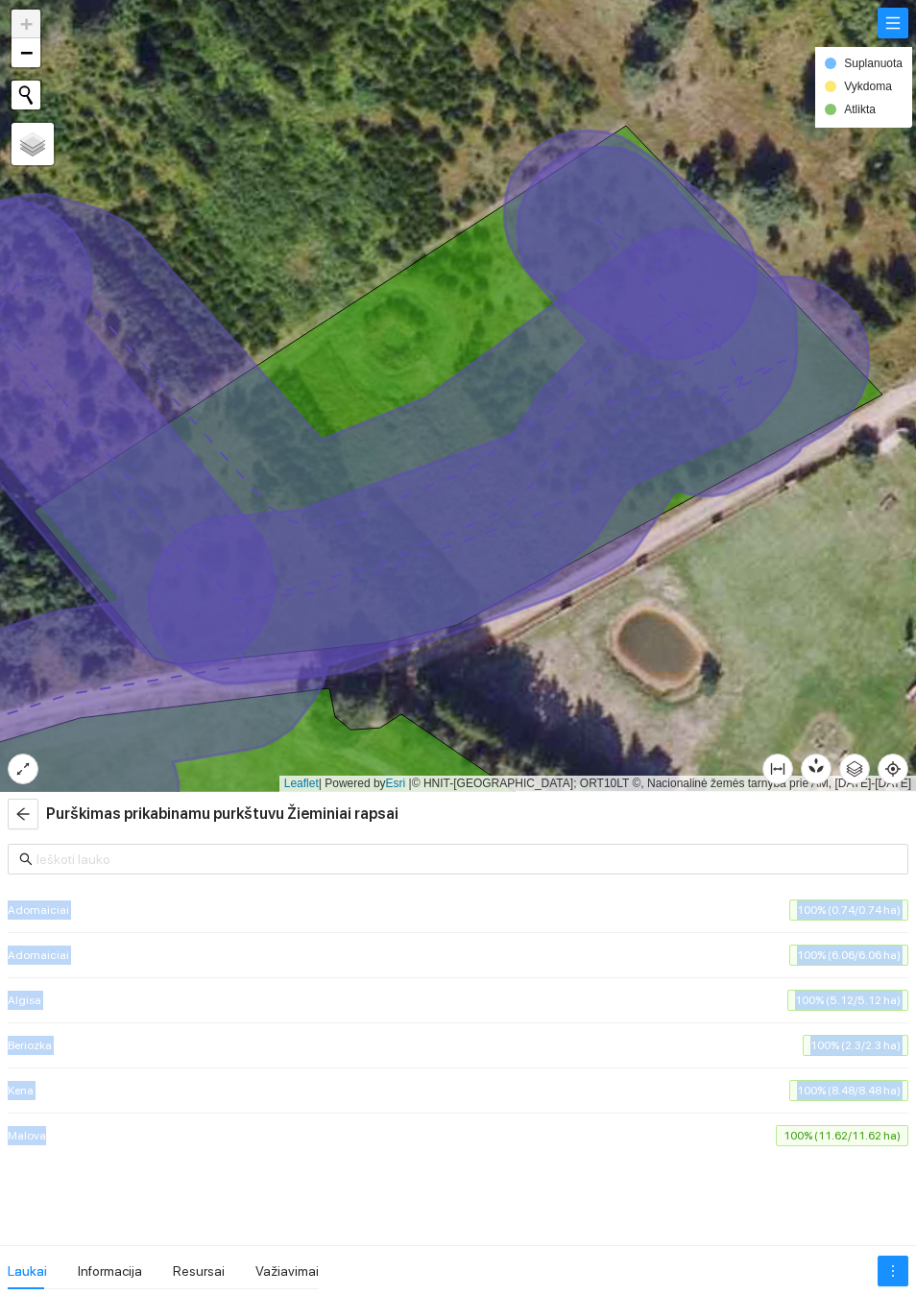
click at [34, 1273] on div "Laukai" at bounding box center [27, 1270] width 39 height 21
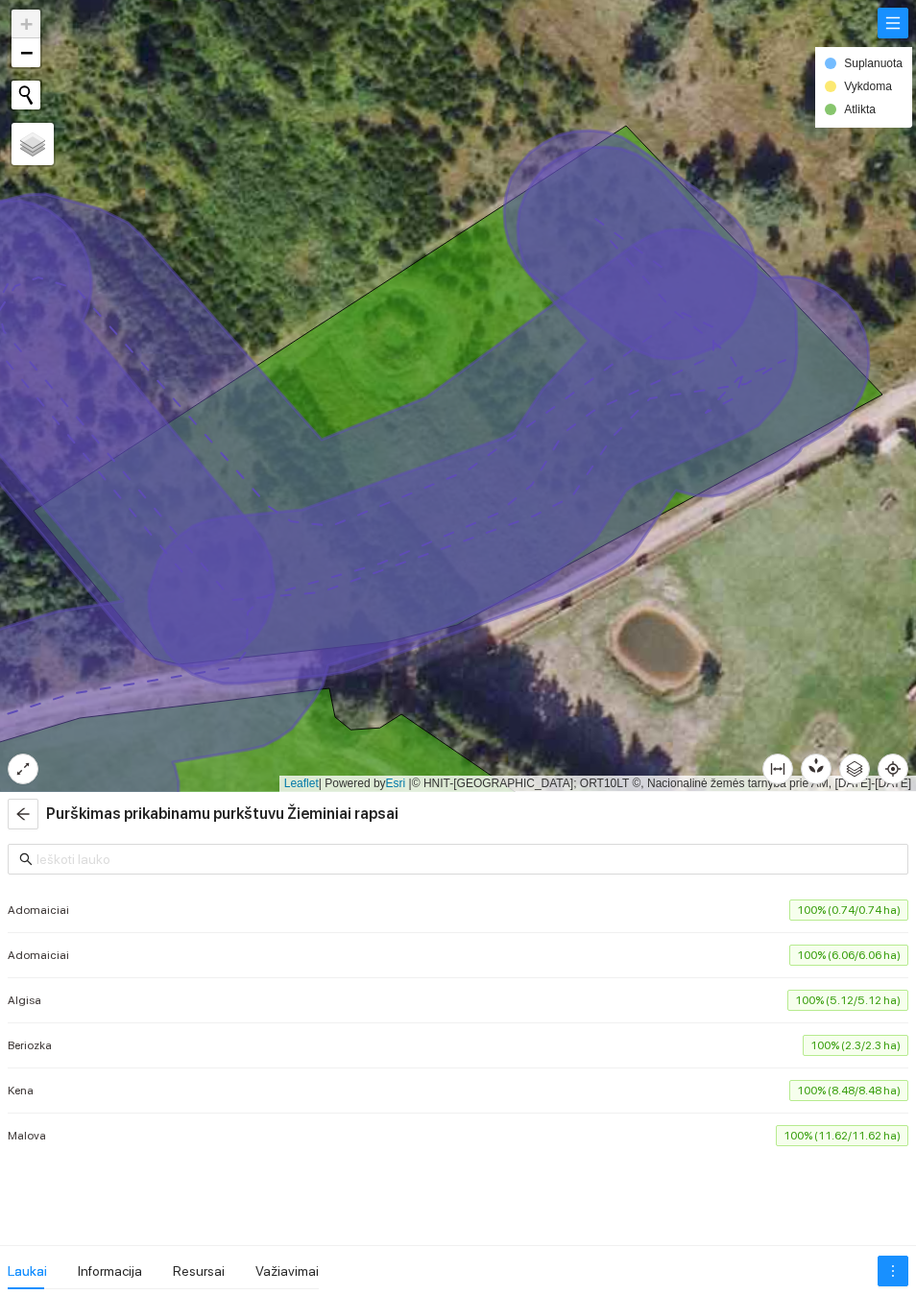
click at [882, 30] on button "button" at bounding box center [892, 23] width 31 height 31
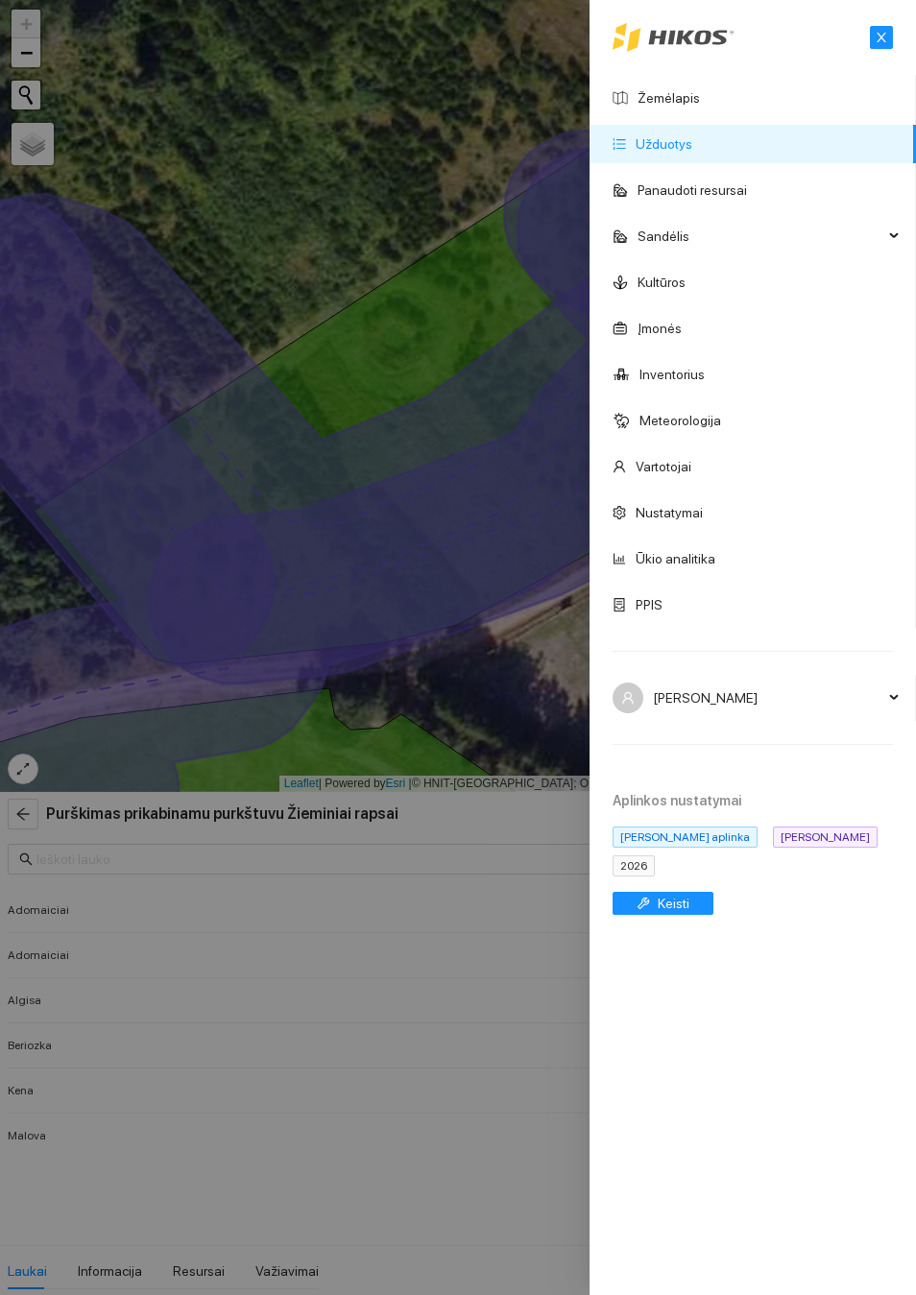
click at [685, 106] on link "Žemėlapis" at bounding box center [668, 97] width 62 height 15
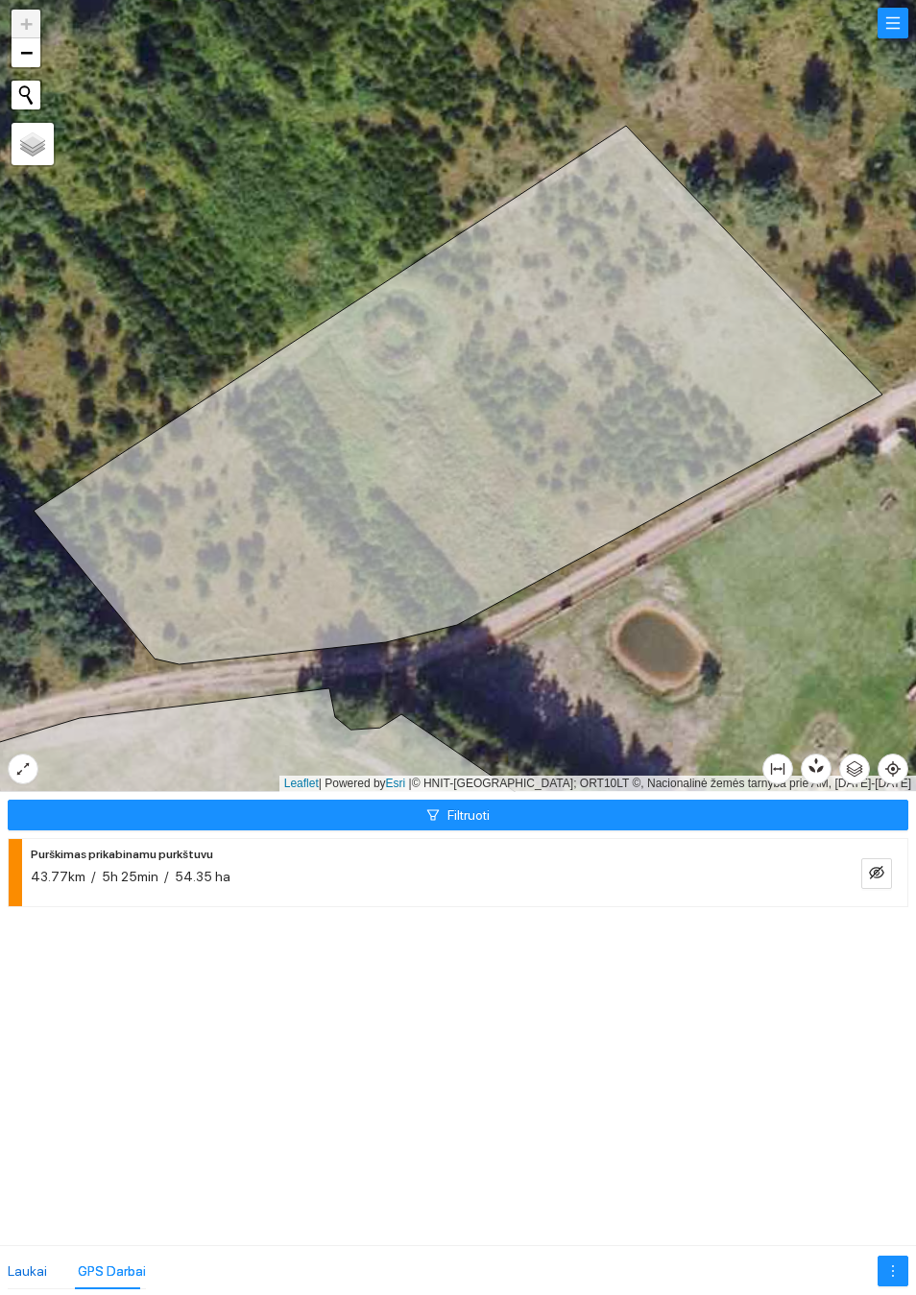
click at [26, 1273] on div "Laukai" at bounding box center [27, 1270] width 39 height 21
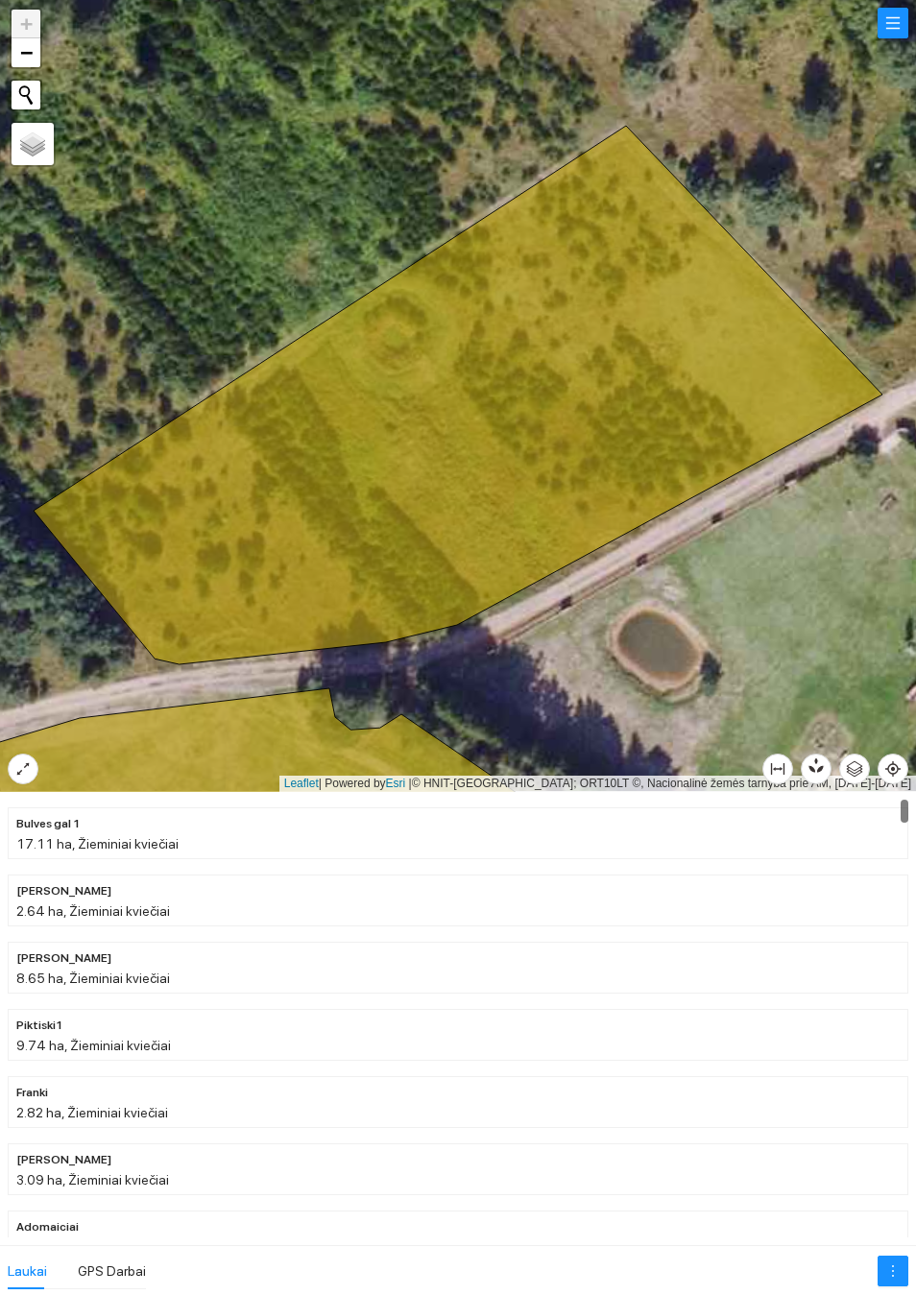
click at [821, 758] on icon "button" at bounding box center [815, 764] width 17 height 17
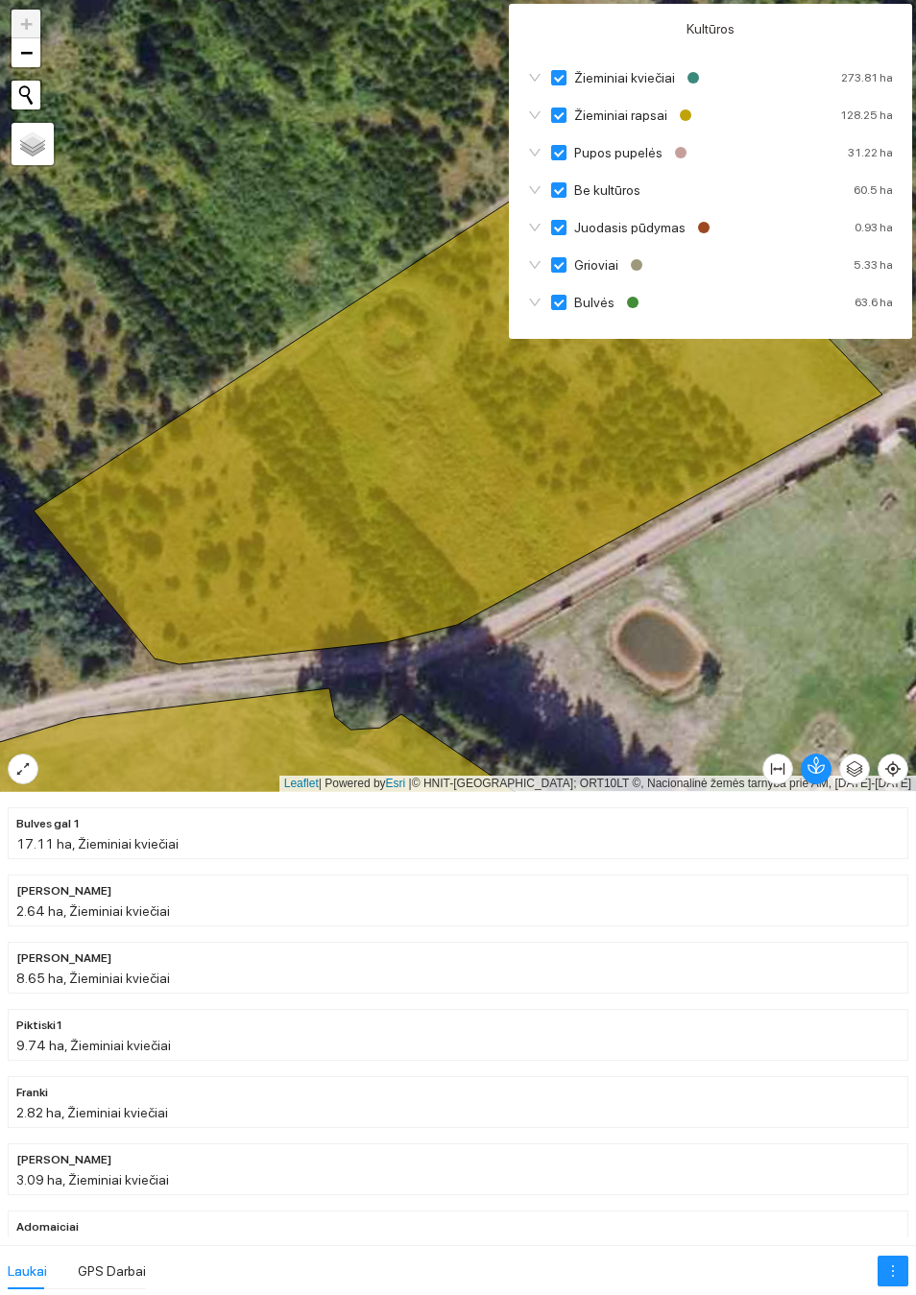
click at [737, 500] on div at bounding box center [458, 396] width 916 height 792
click at [812, 576] on div at bounding box center [458, 396] width 916 height 792
click at [815, 764] on icon "button" at bounding box center [819, 765] width 11 height 16
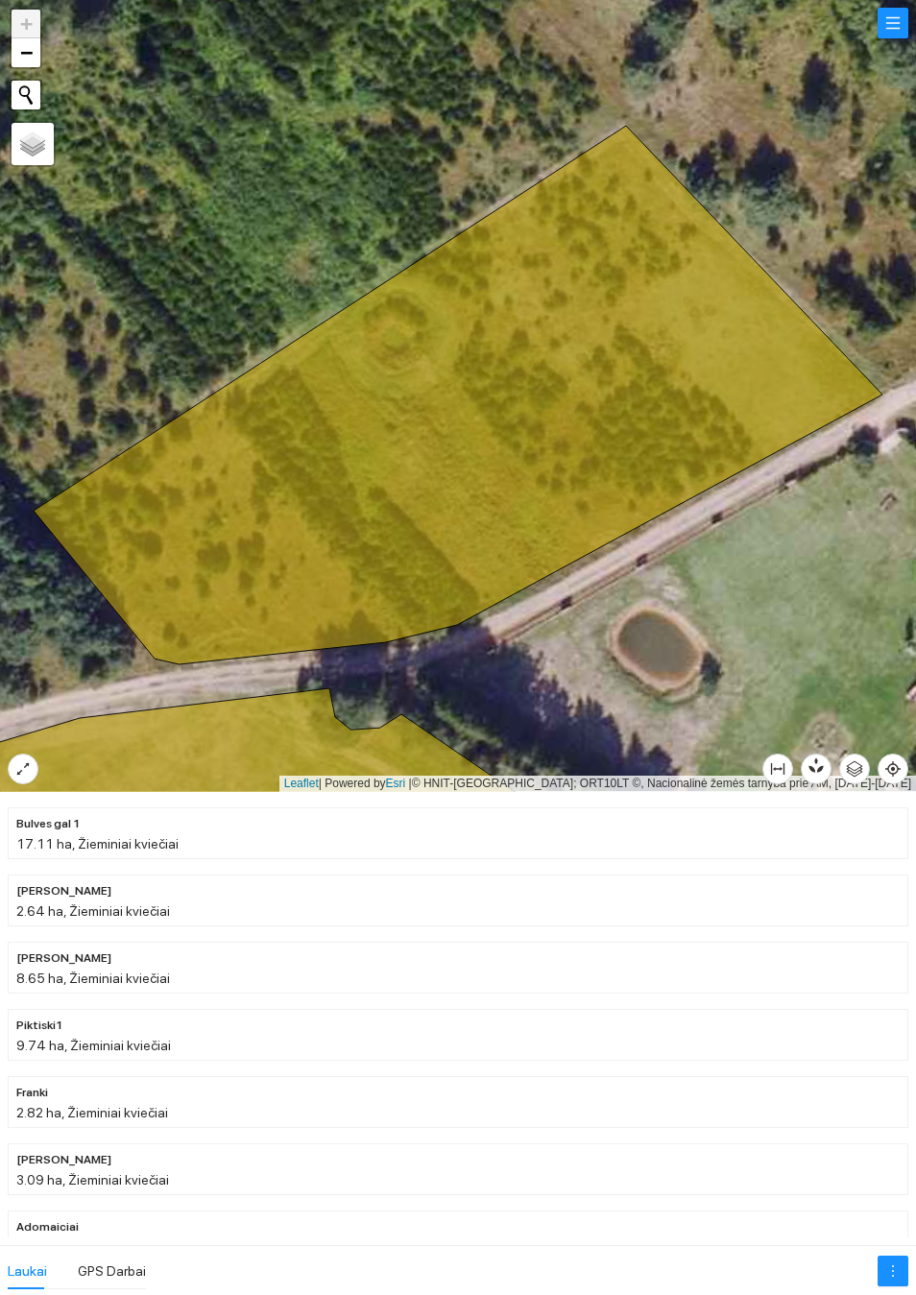
click at [888, 38] on button "button" at bounding box center [892, 23] width 31 height 31
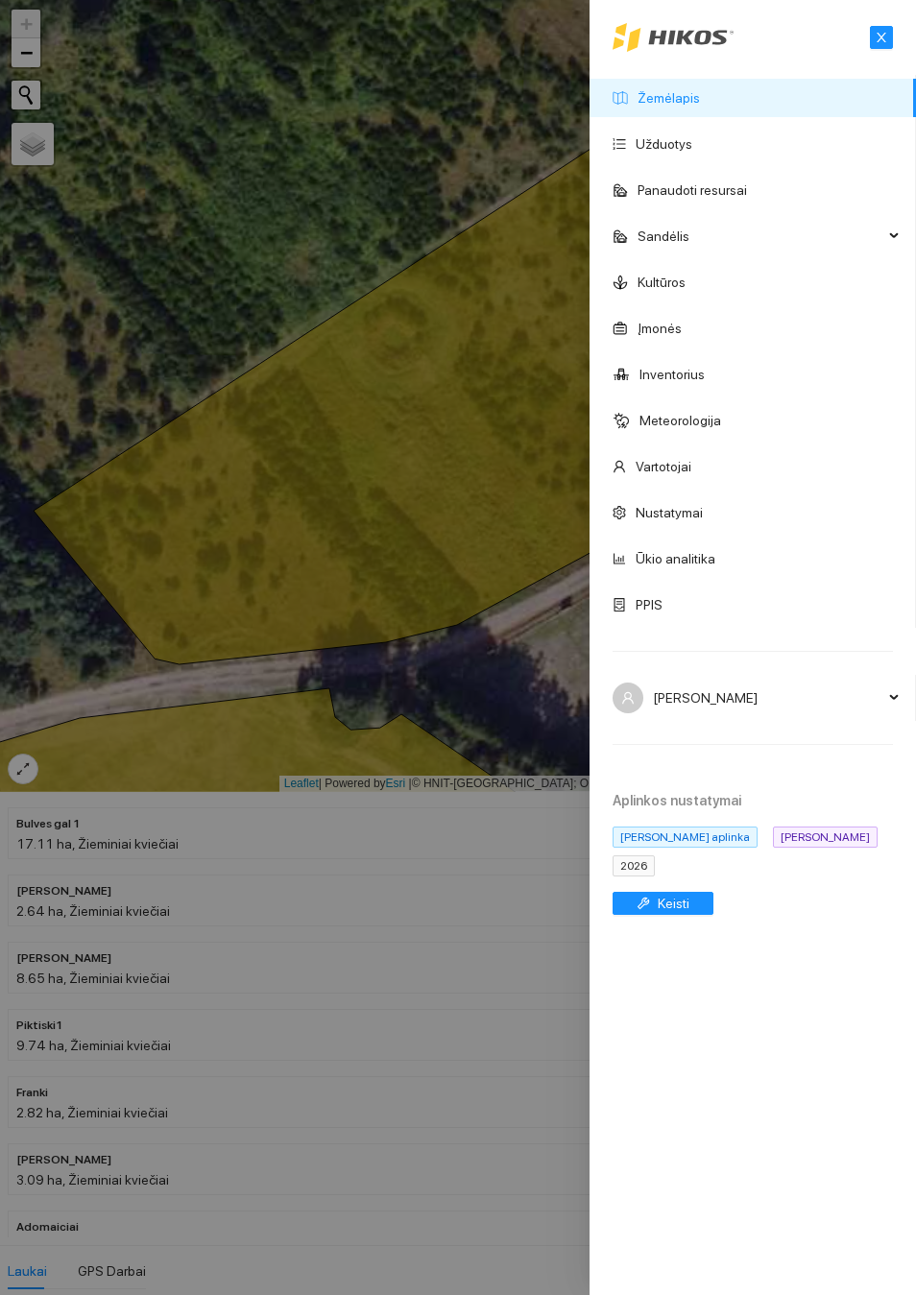
click at [685, 290] on link "Kultūros" at bounding box center [661, 282] width 48 height 15
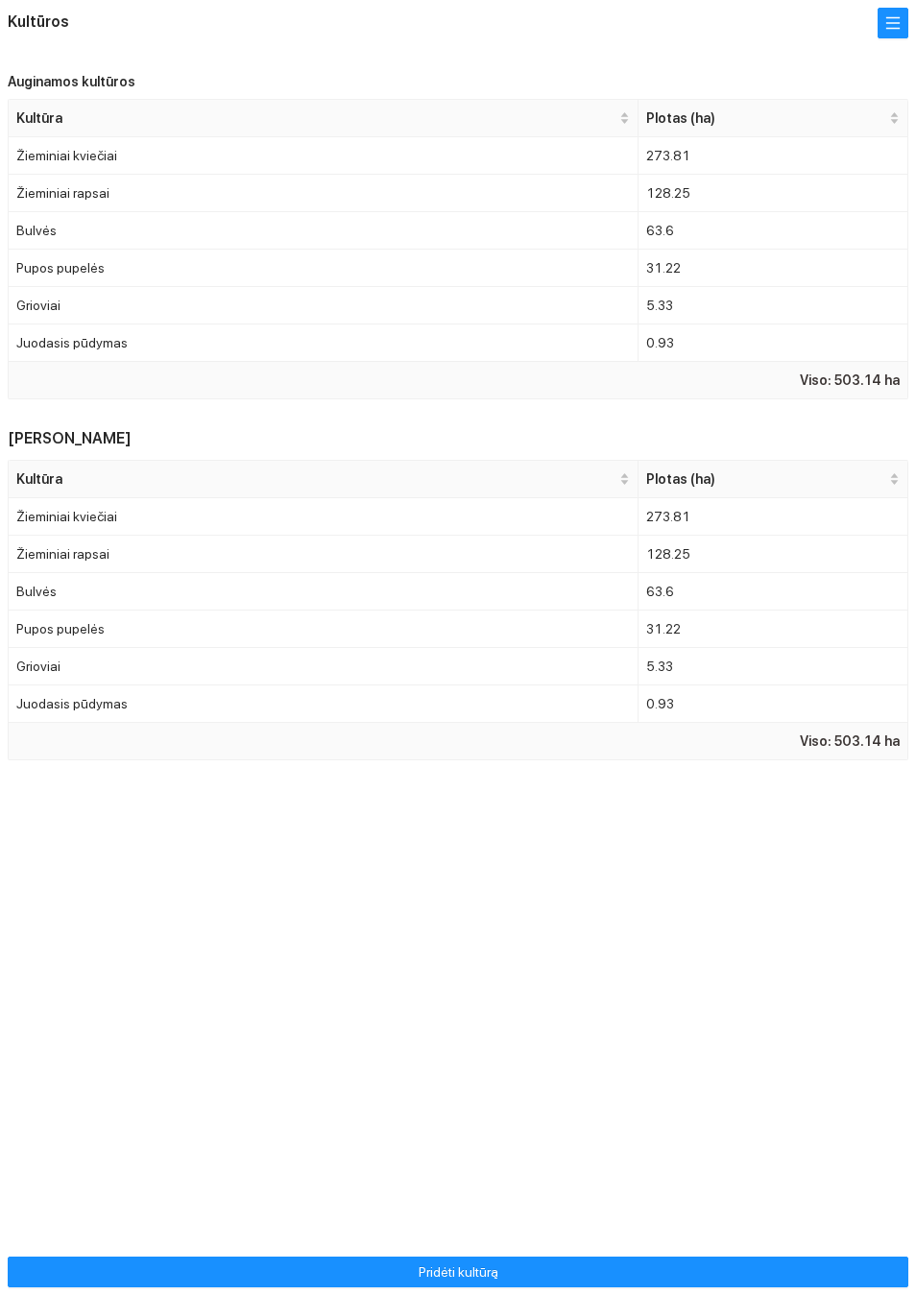
click at [142, 175] on td "Žieminiai kviečiai" at bounding box center [324, 155] width 630 height 37
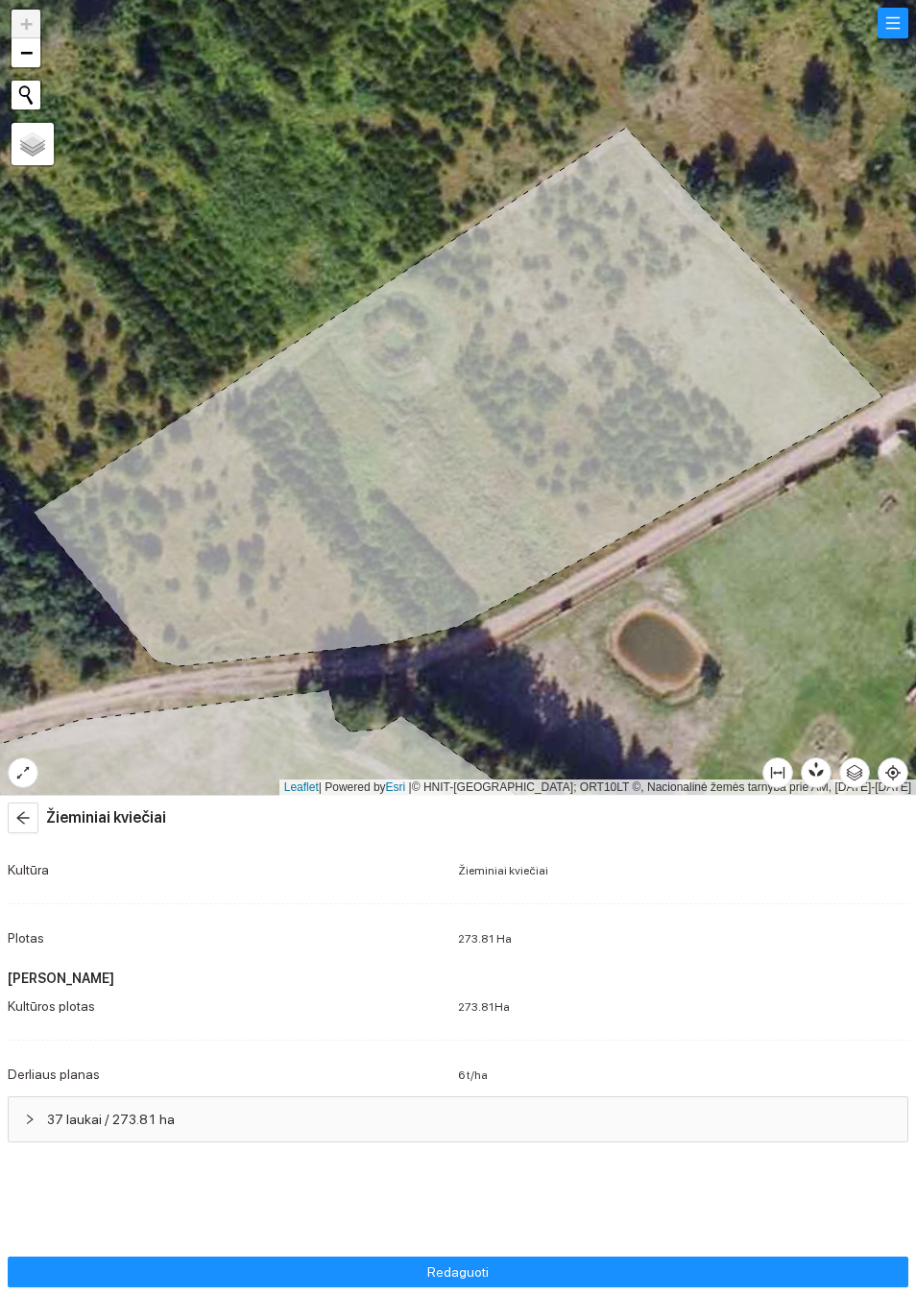
click at [59, 1111] on span "37 laukai / 273.81 ha" at bounding box center [469, 1119] width 845 height 21
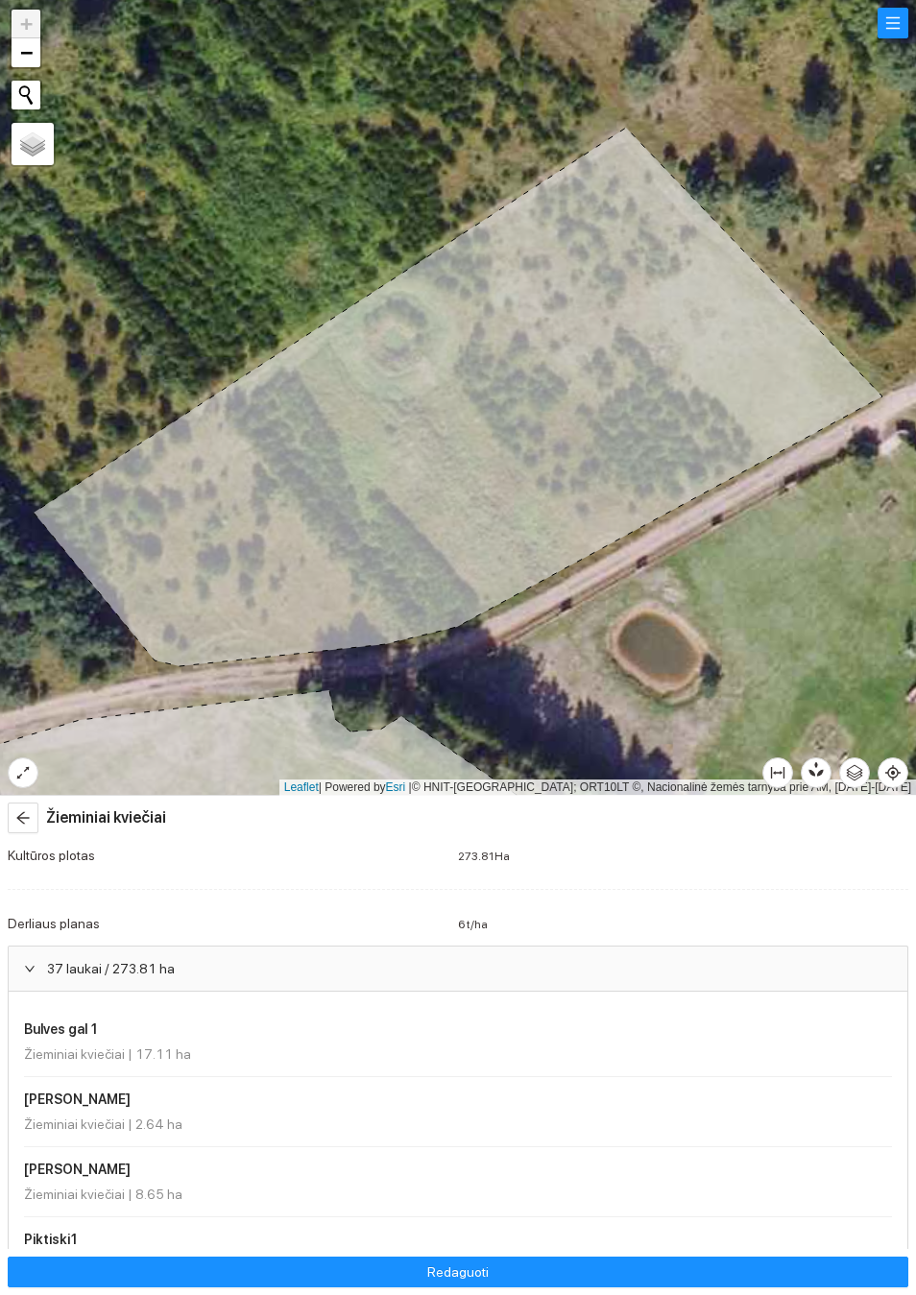
scroll to position [118, 0]
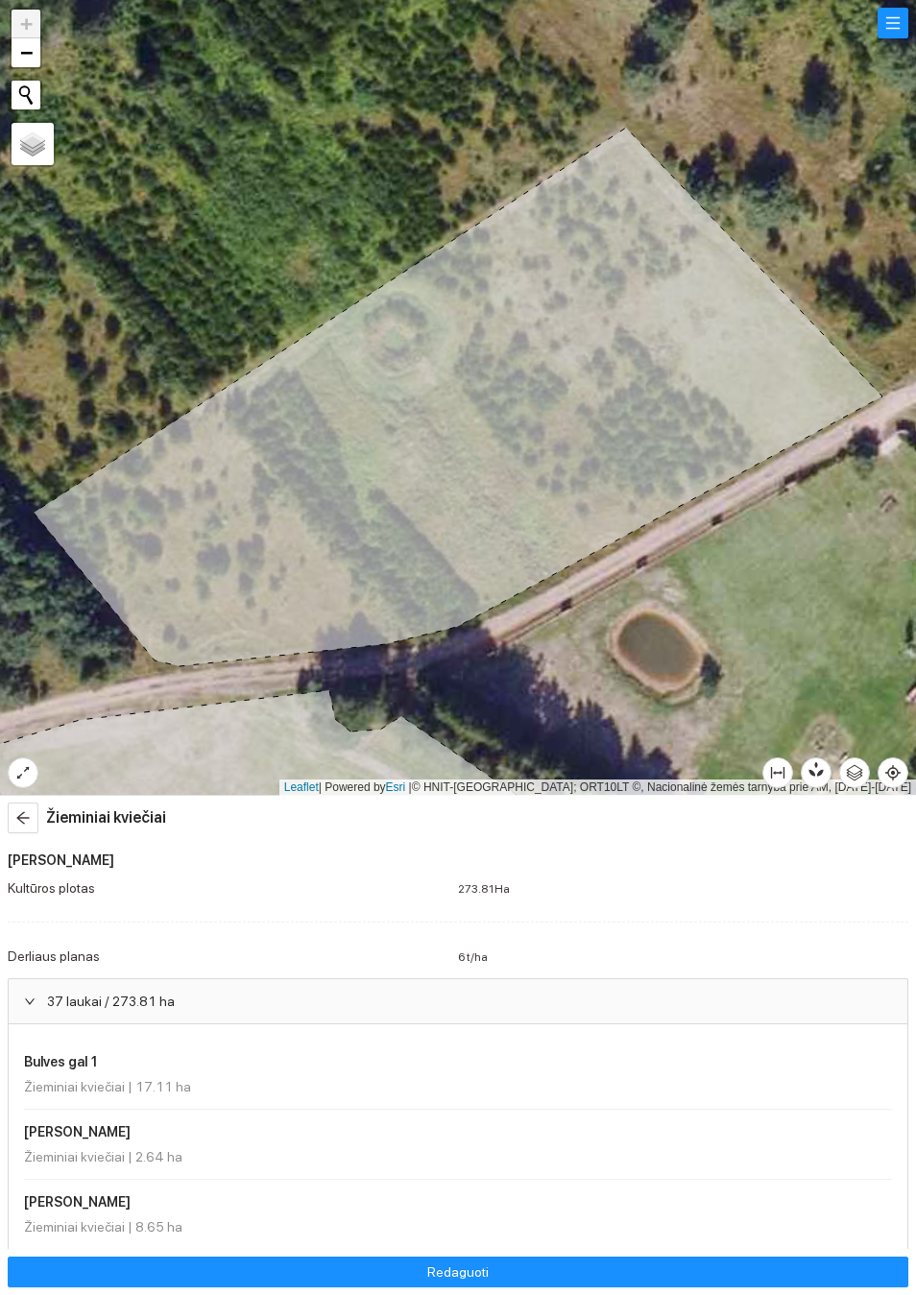
click at [35, 1055] on h4 "Bulves gal 1" at bounding box center [120, 1061] width 192 height 21
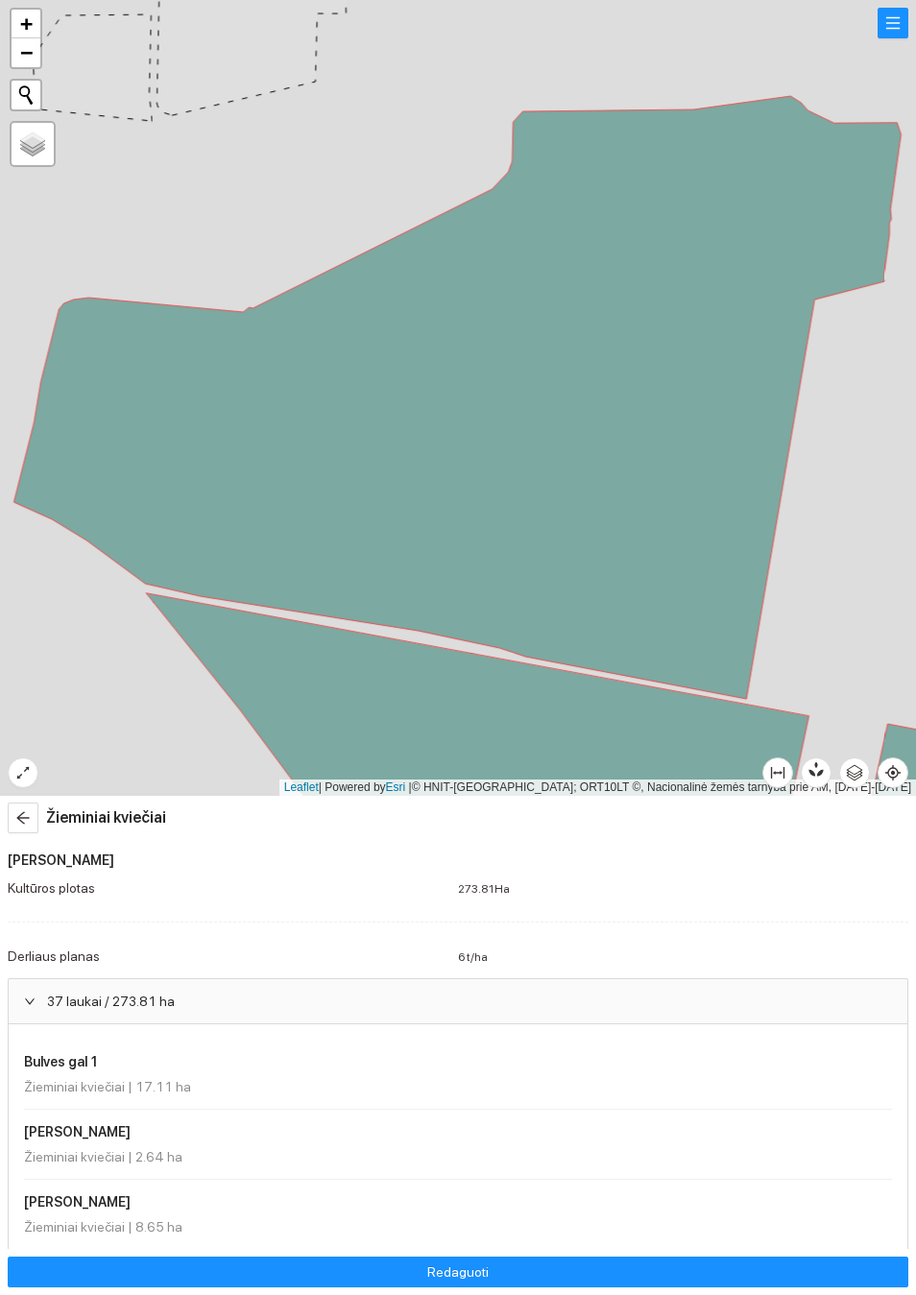
click at [41, 1059] on h4 "Bulves gal 1" at bounding box center [120, 1061] width 192 height 21
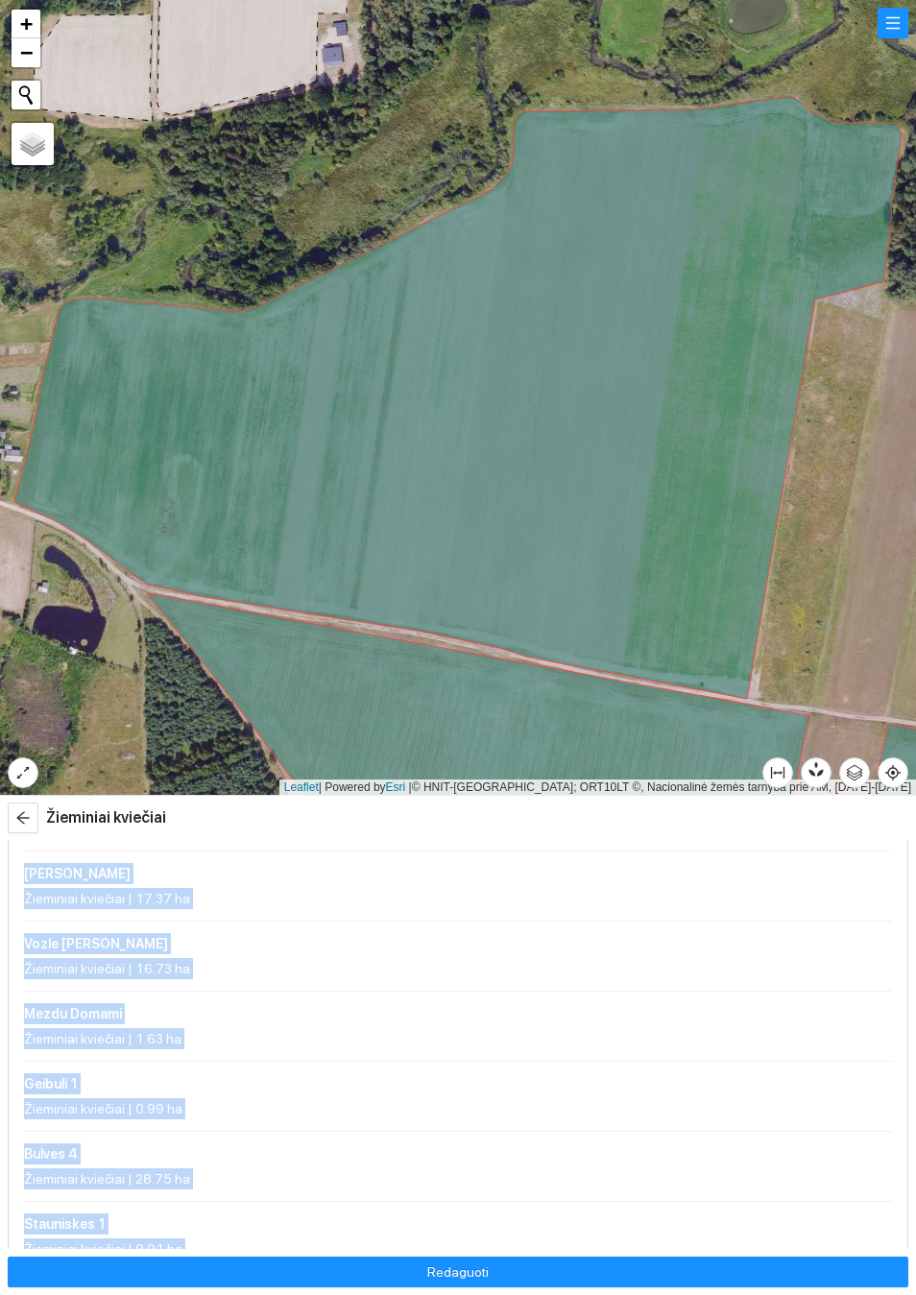
scroll to position [2524, 0]
